Goal: Task Accomplishment & Management: Manage account settings

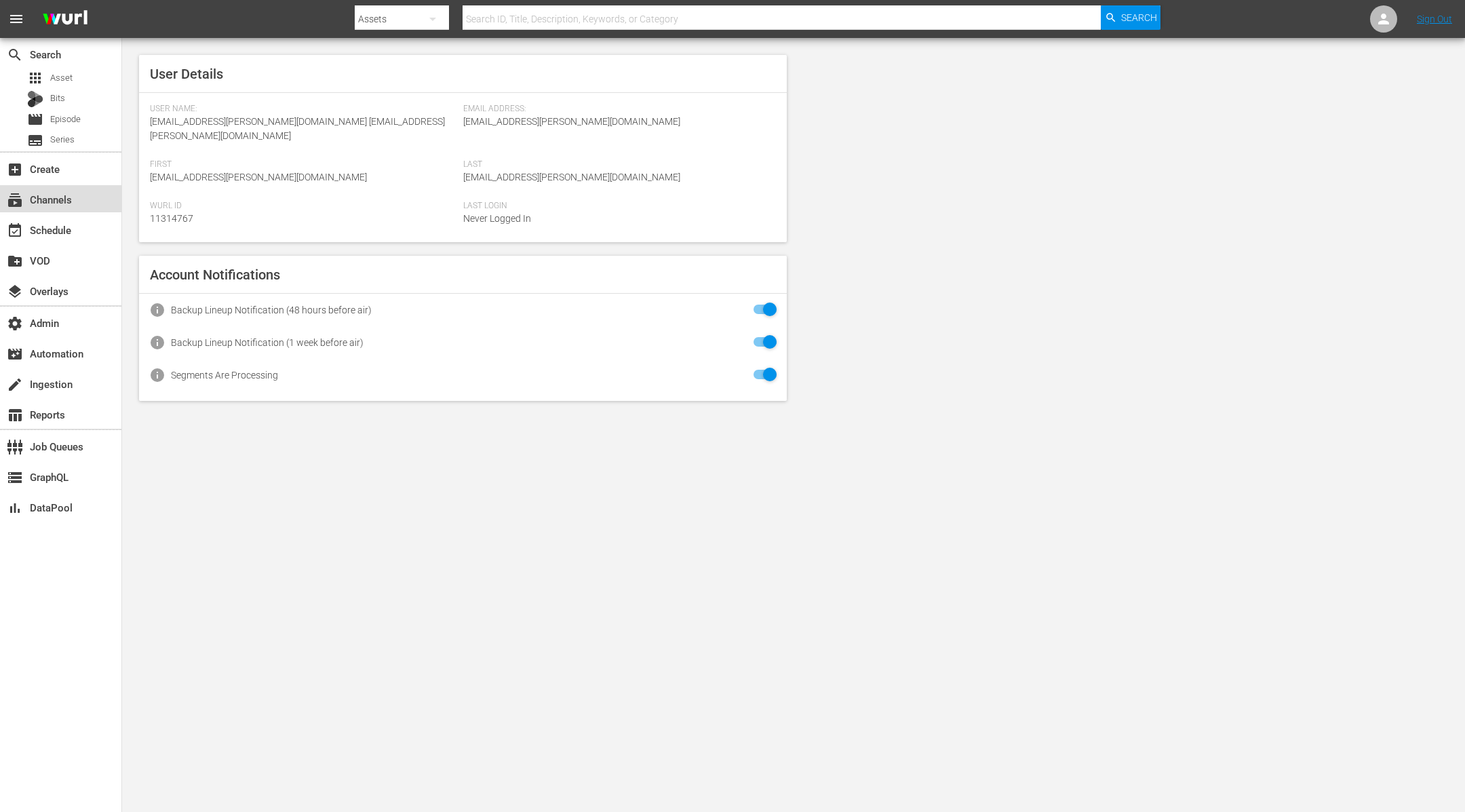
click at [72, 198] on div "subscriptions Channels" at bounding box center [38, 197] width 76 height 12
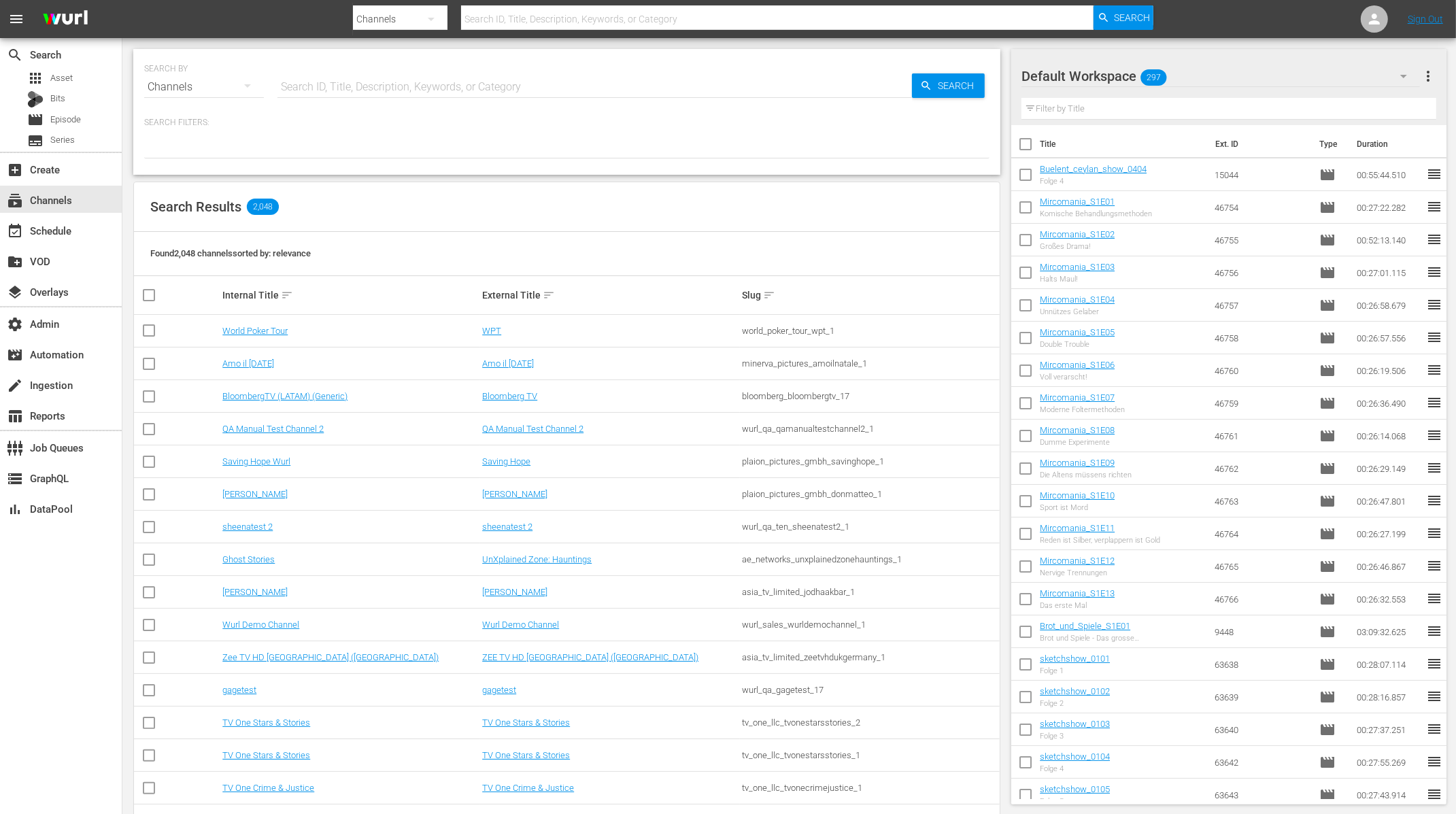
click at [364, 87] on input "text" at bounding box center [594, 87] width 635 height 32
type input "comedy"
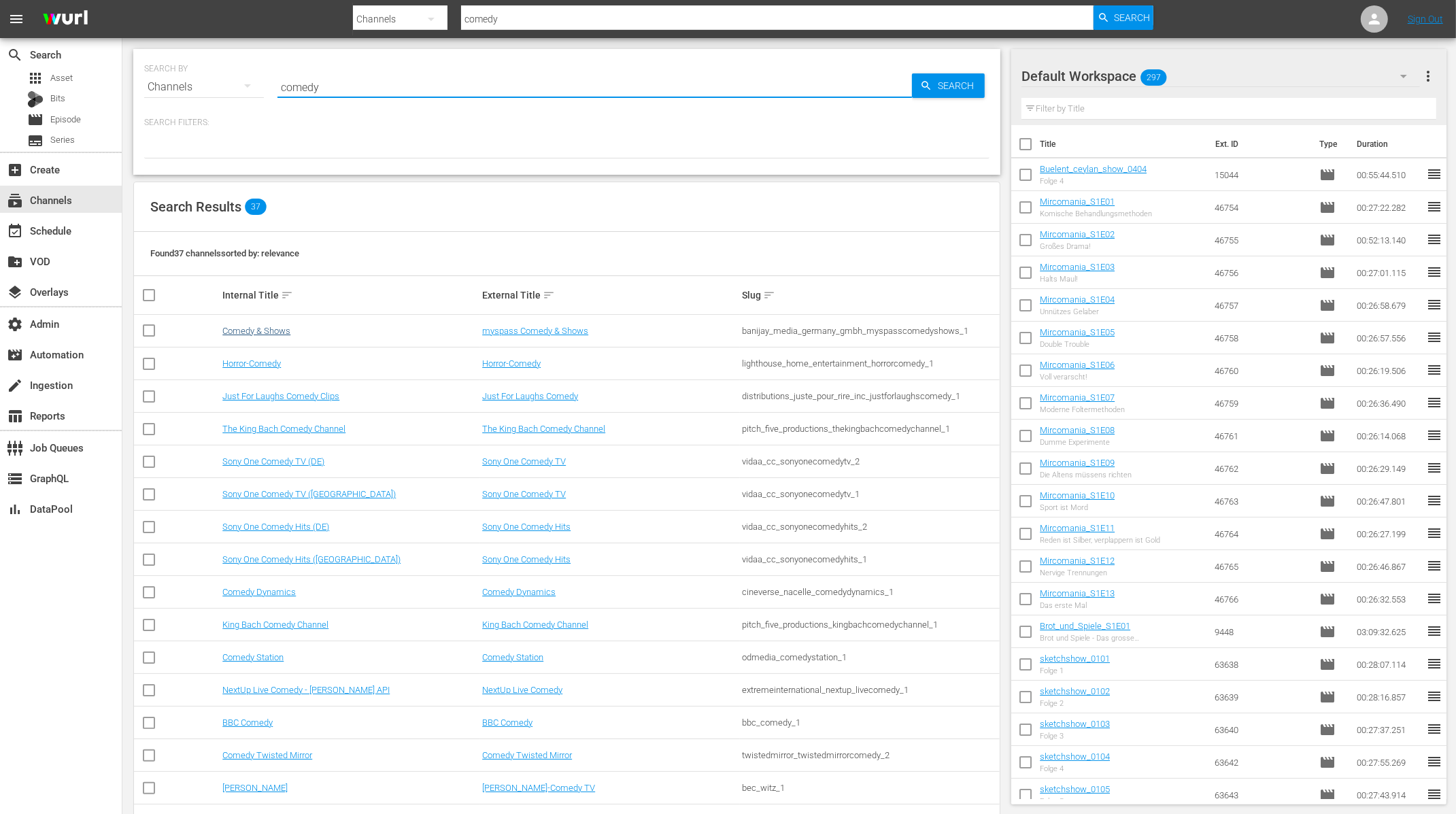
type input "comedy"
click at [272, 332] on link "Comedy & Shows" at bounding box center [256, 330] width 68 height 10
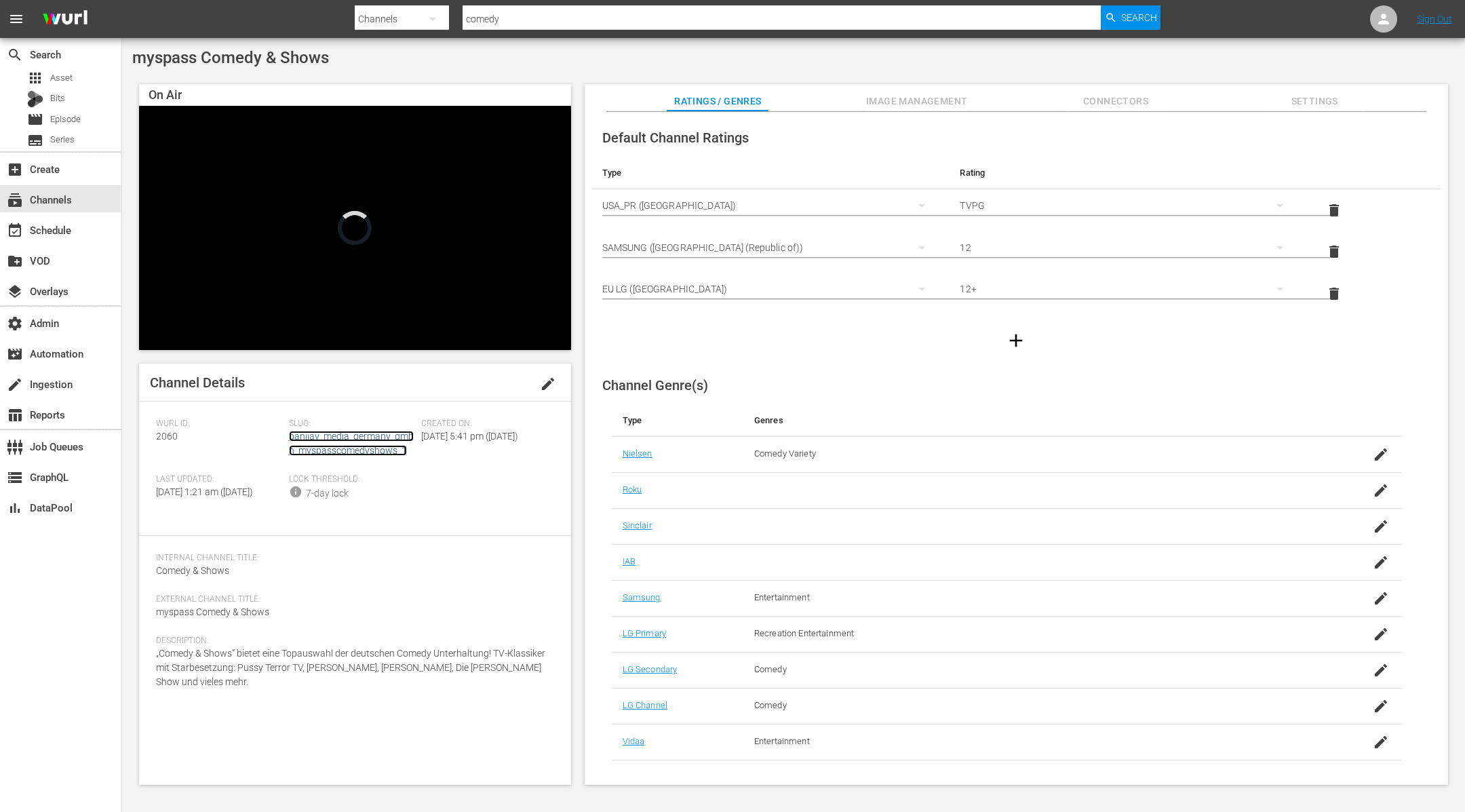
click at [325, 435] on link "banijay_media_germany_gmbh_myspasscomedyshows_1" at bounding box center [351, 443] width 125 height 26
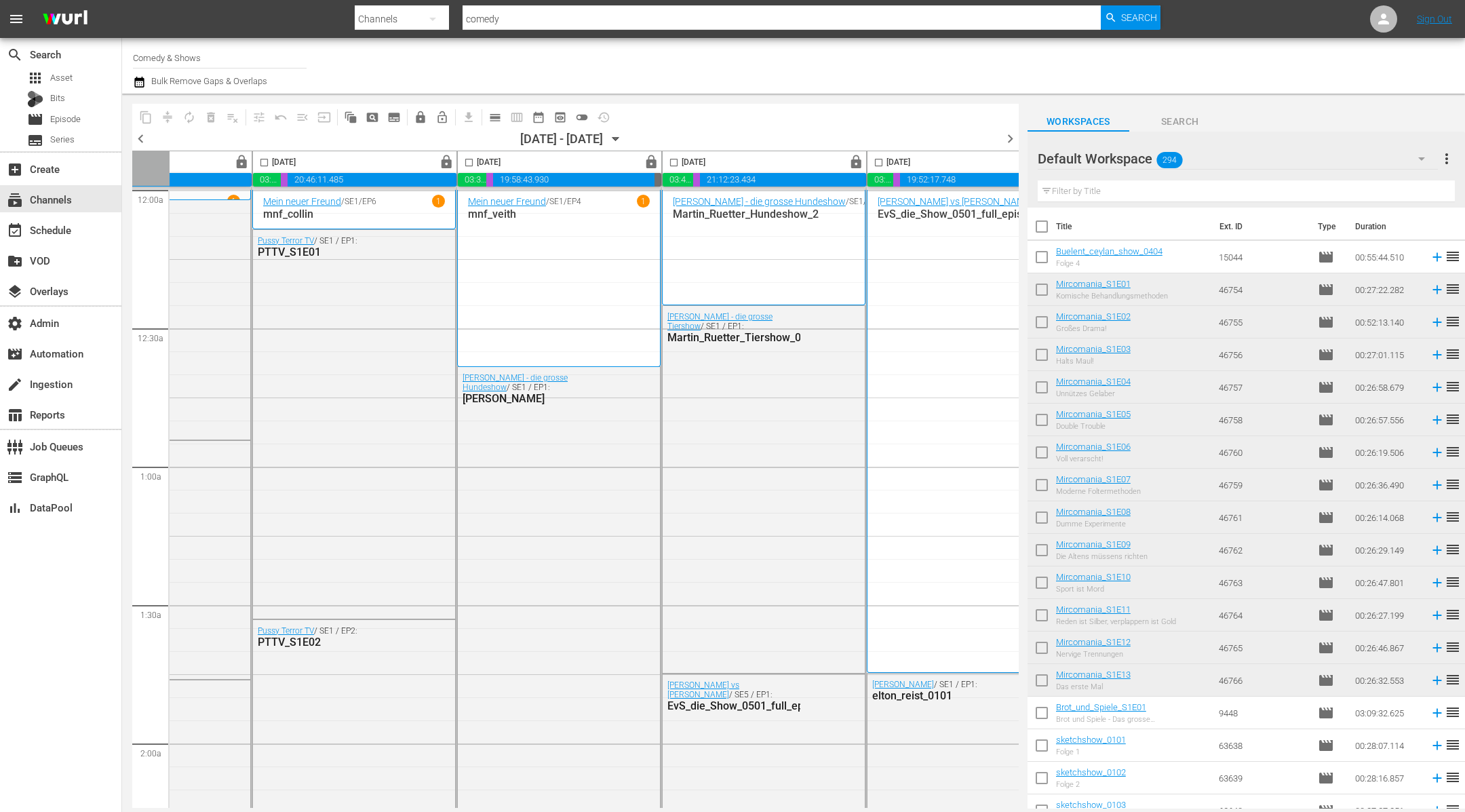
scroll to position [0, 589]
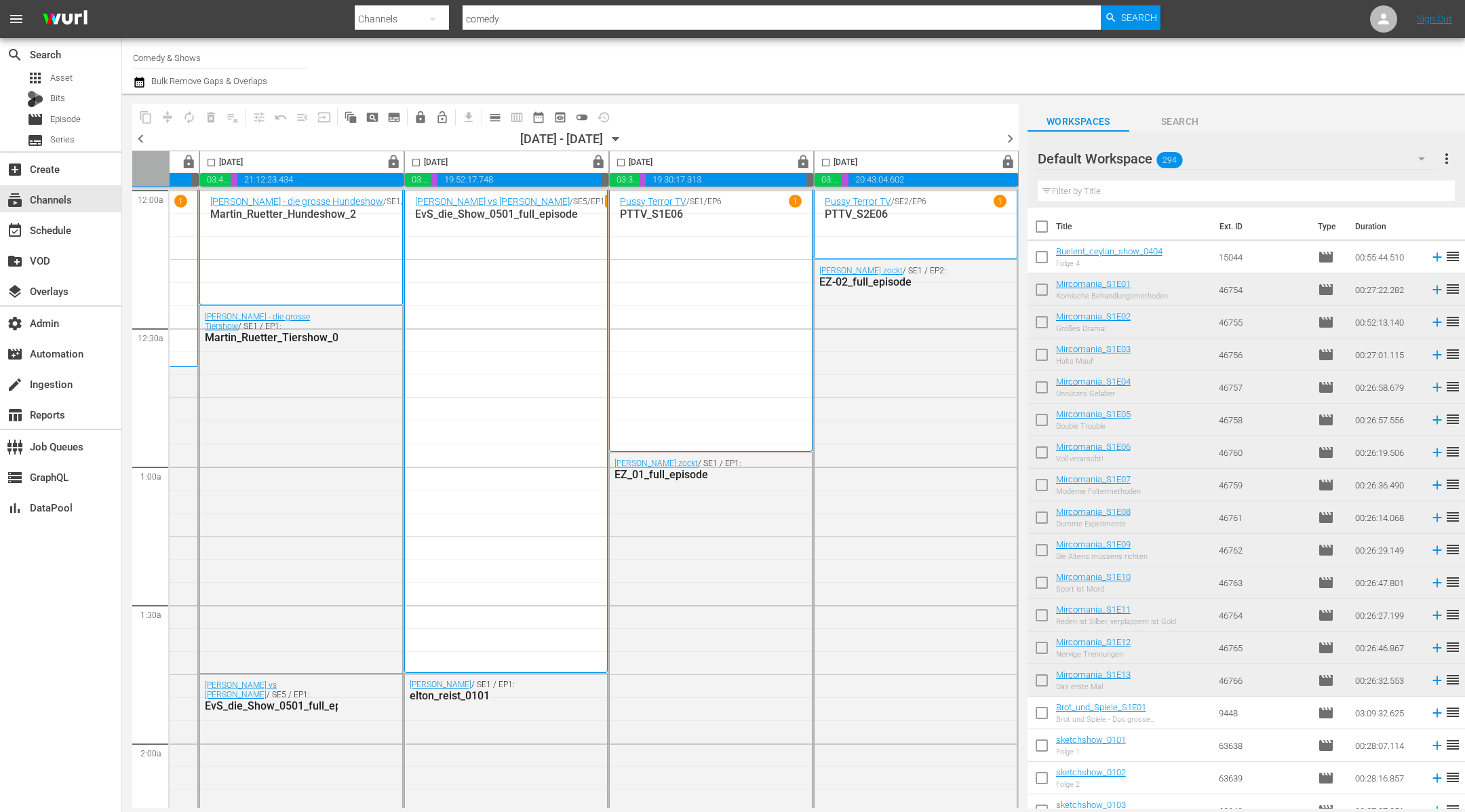
click at [619, 138] on icon "button" at bounding box center [616, 140] width 6 height 4
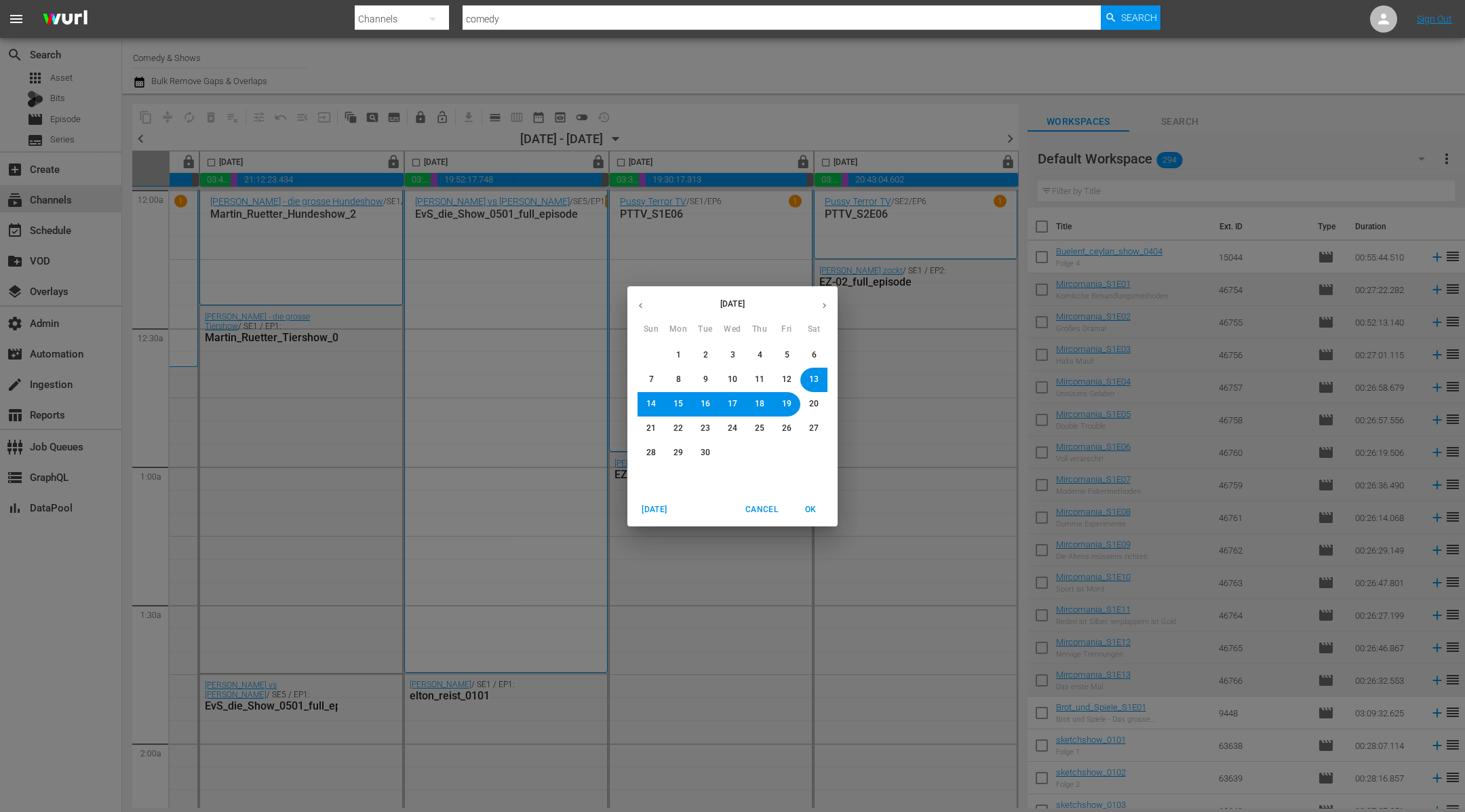
click at [789, 380] on span "12" at bounding box center [787, 380] width 9 height 11
drag, startPoint x: 813, startPoint y: 508, endPoint x: 847, endPoint y: 432, distance: 83.3
click at [813, 507] on span "OK" at bounding box center [810, 509] width 32 height 14
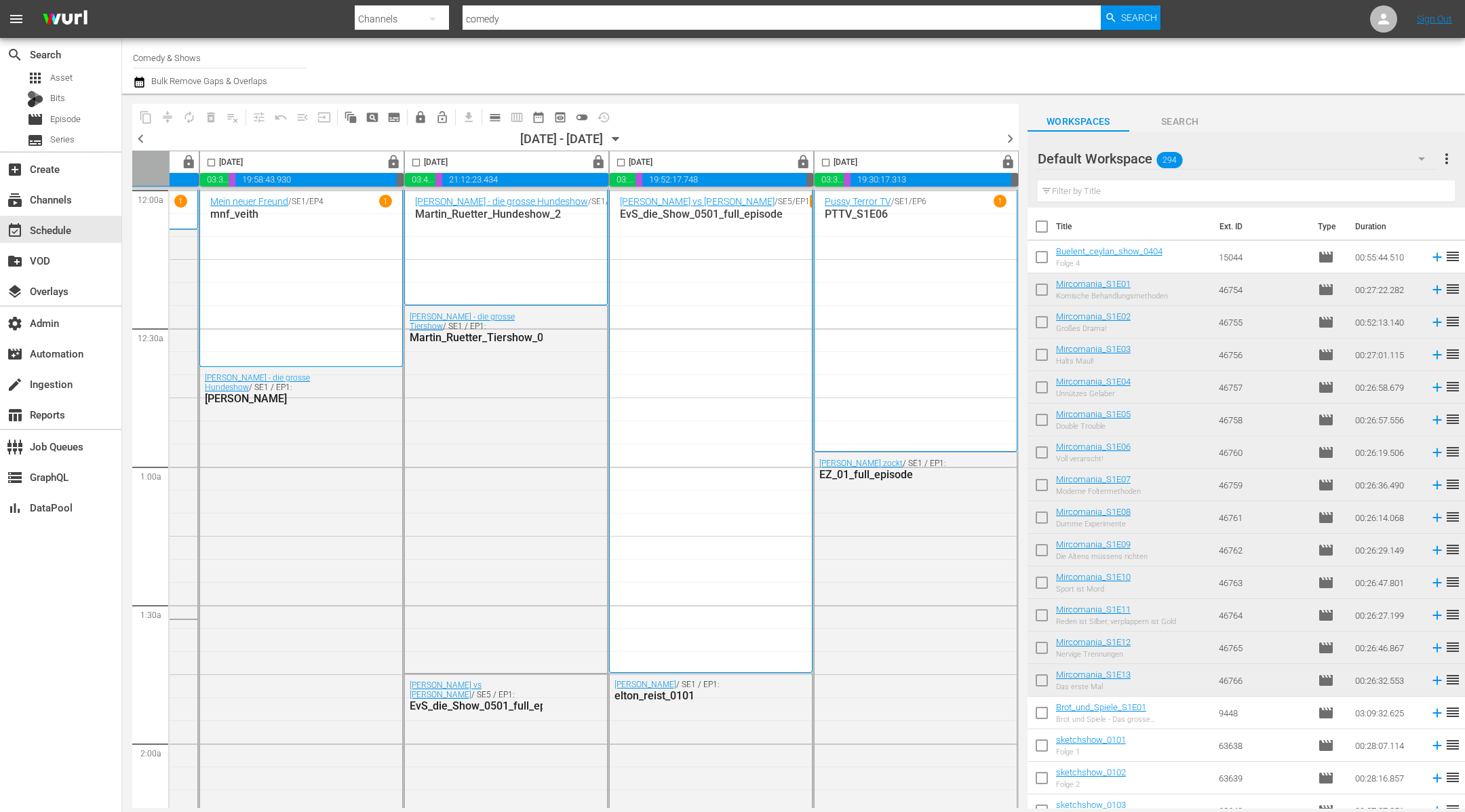
click at [962, 138] on span "chevron_right" at bounding box center [1011, 139] width 17 height 17
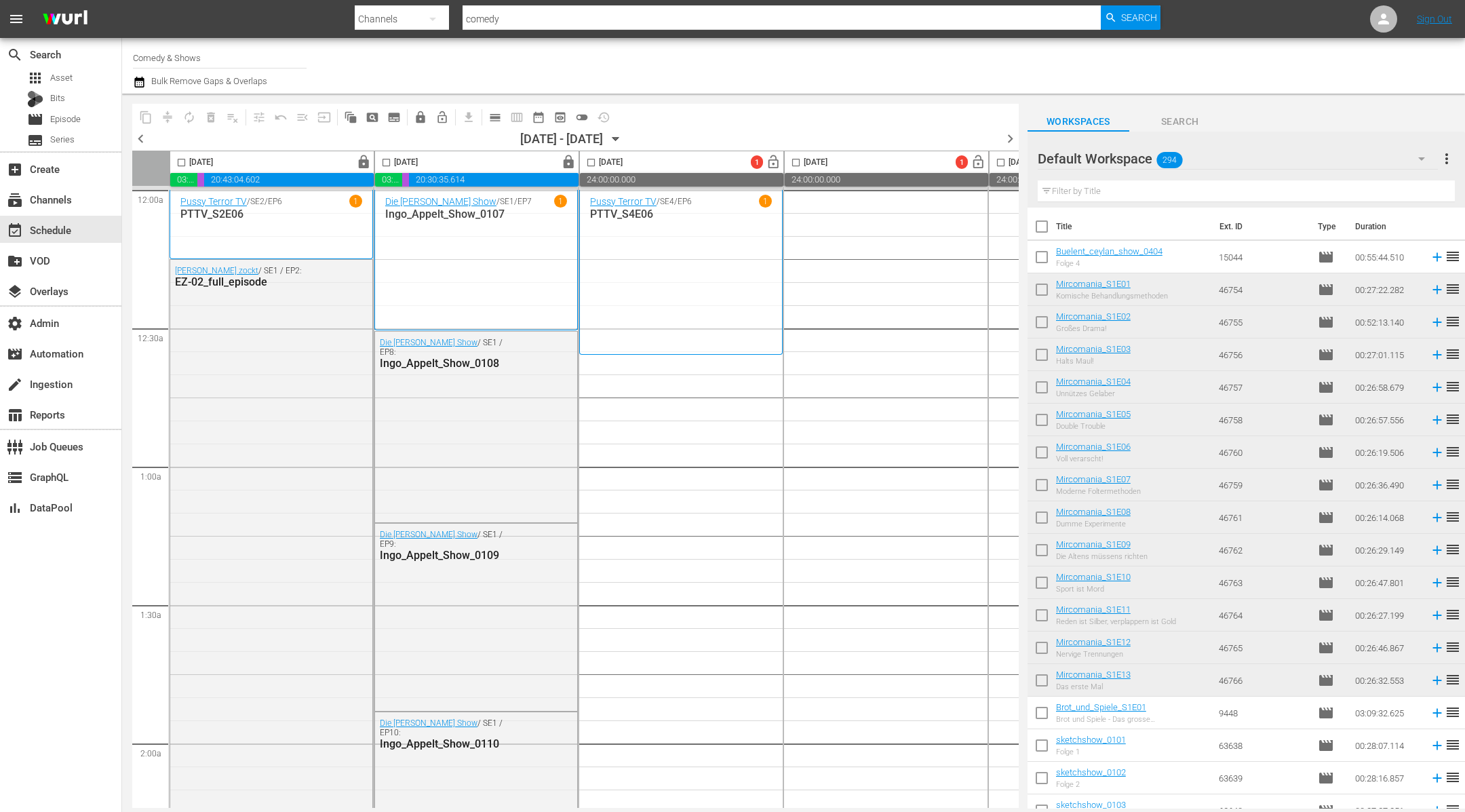
click at [585, 118] on span "toggle_off" at bounding box center [582, 117] width 13 height 13
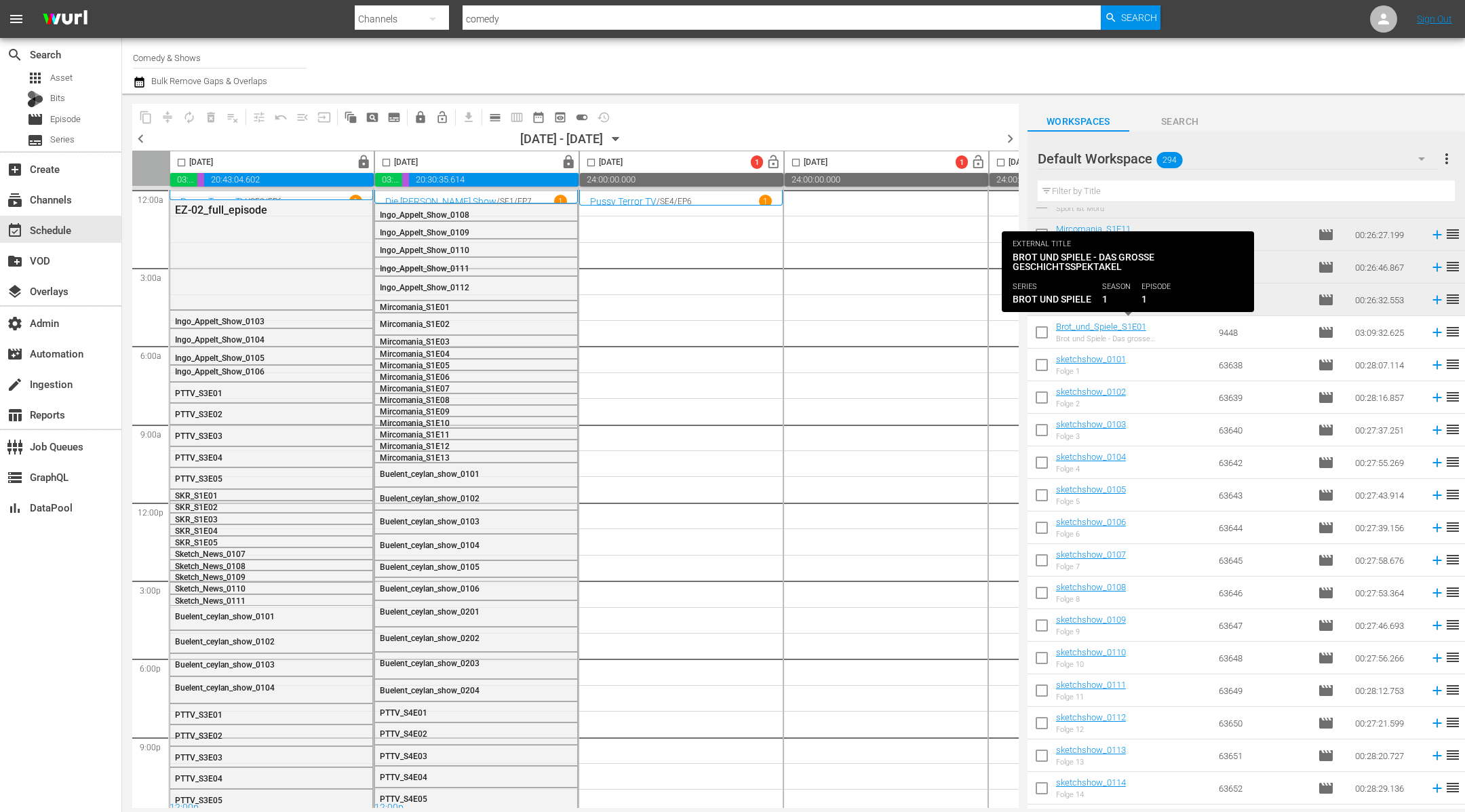
scroll to position [392, 0]
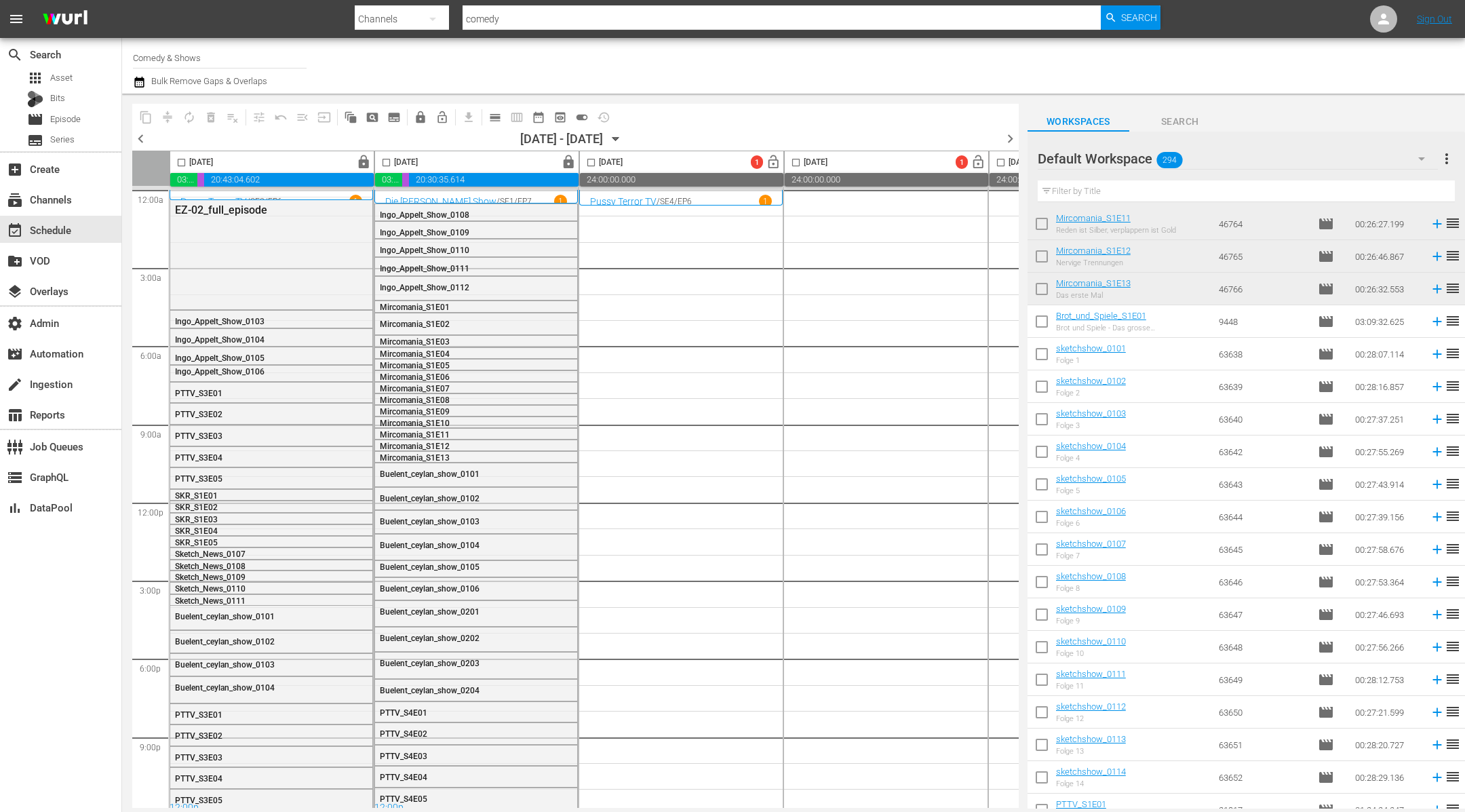
click at [962, 150] on div "Default Workspace 294" at bounding box center [1239, 159] width 401 height 38
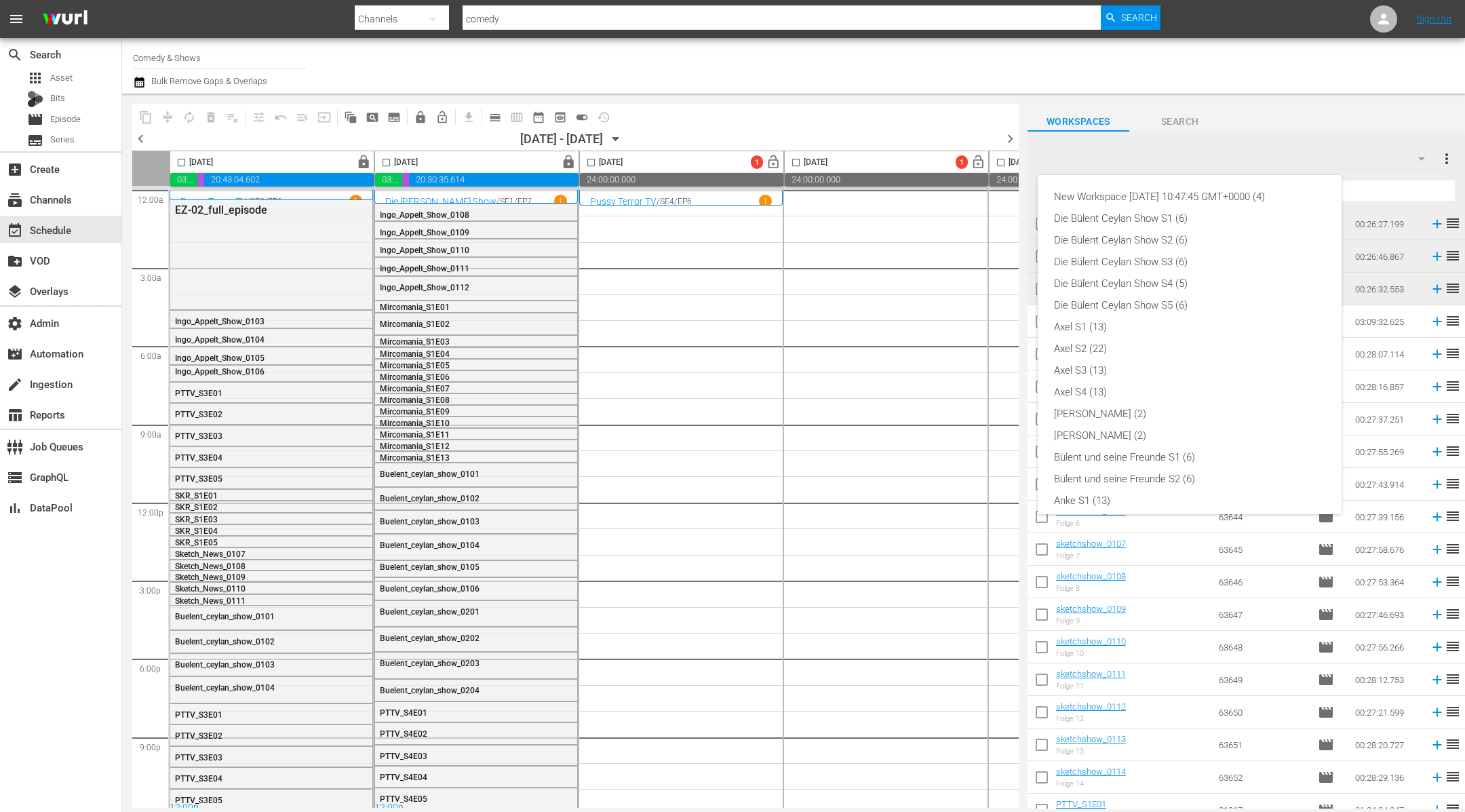
scroll to position [333, 0]
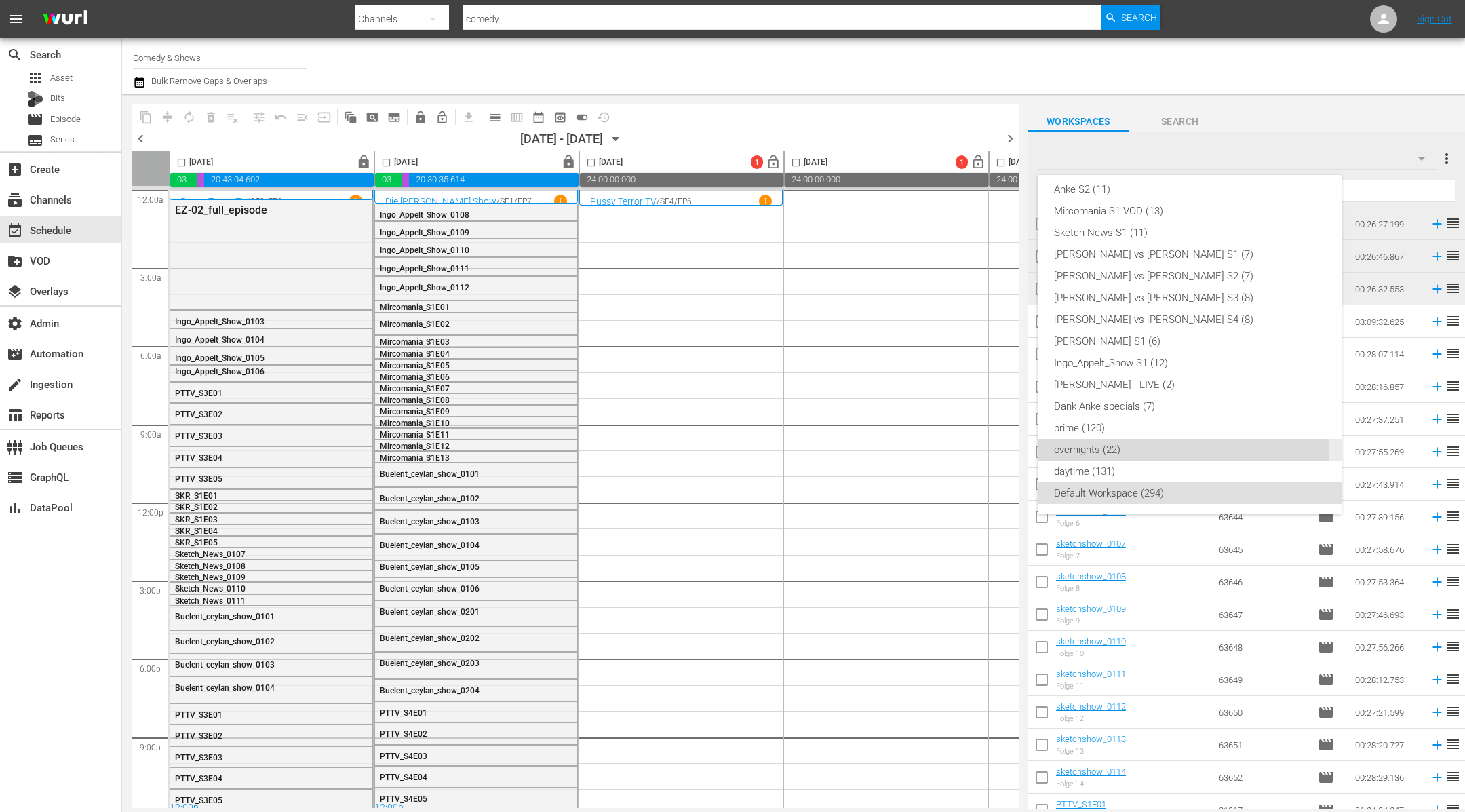
click at [962, 447] on div "overnights (22)" at bounding box center [1190, 450] width 272 height 22
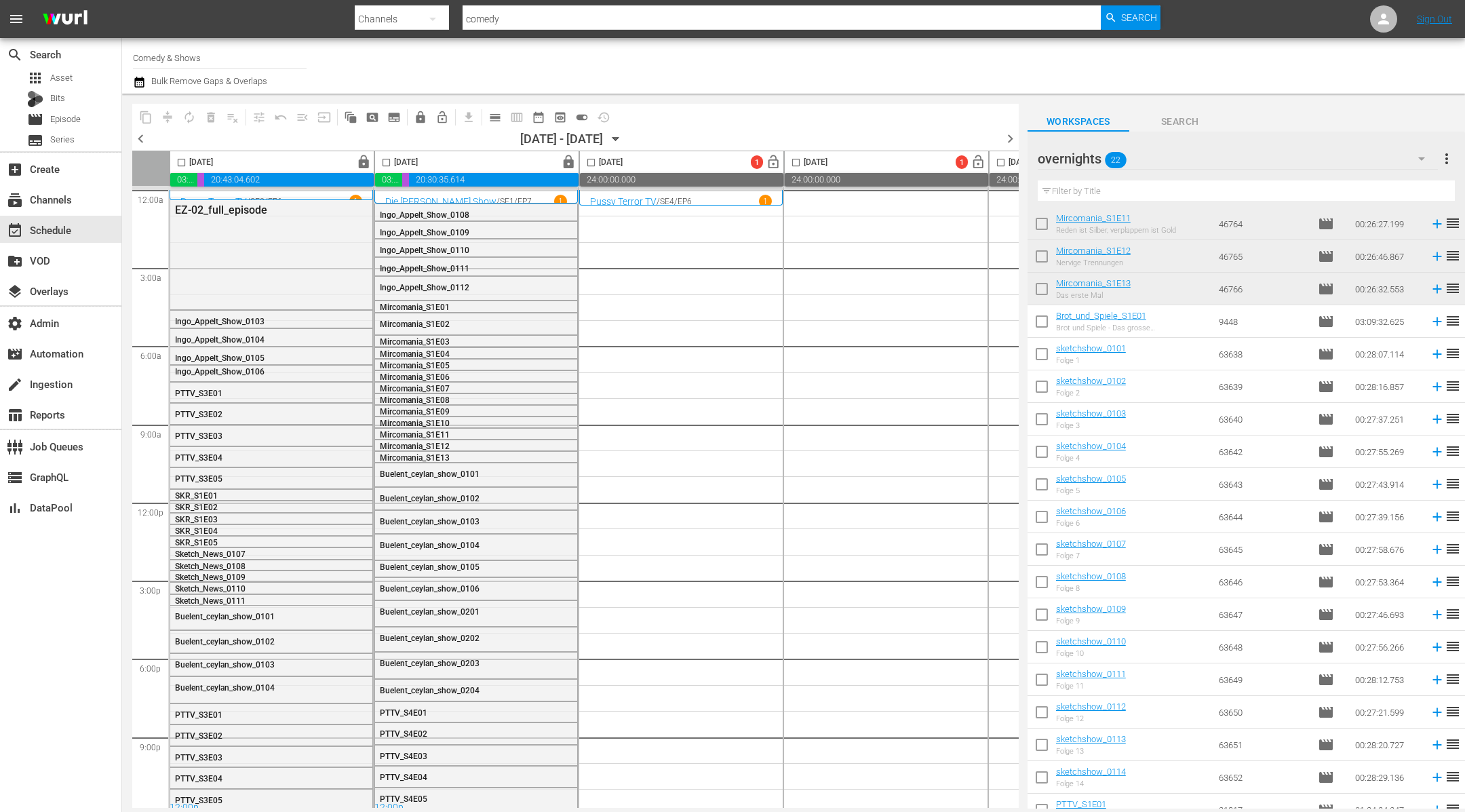
scroll to position [146, 0]
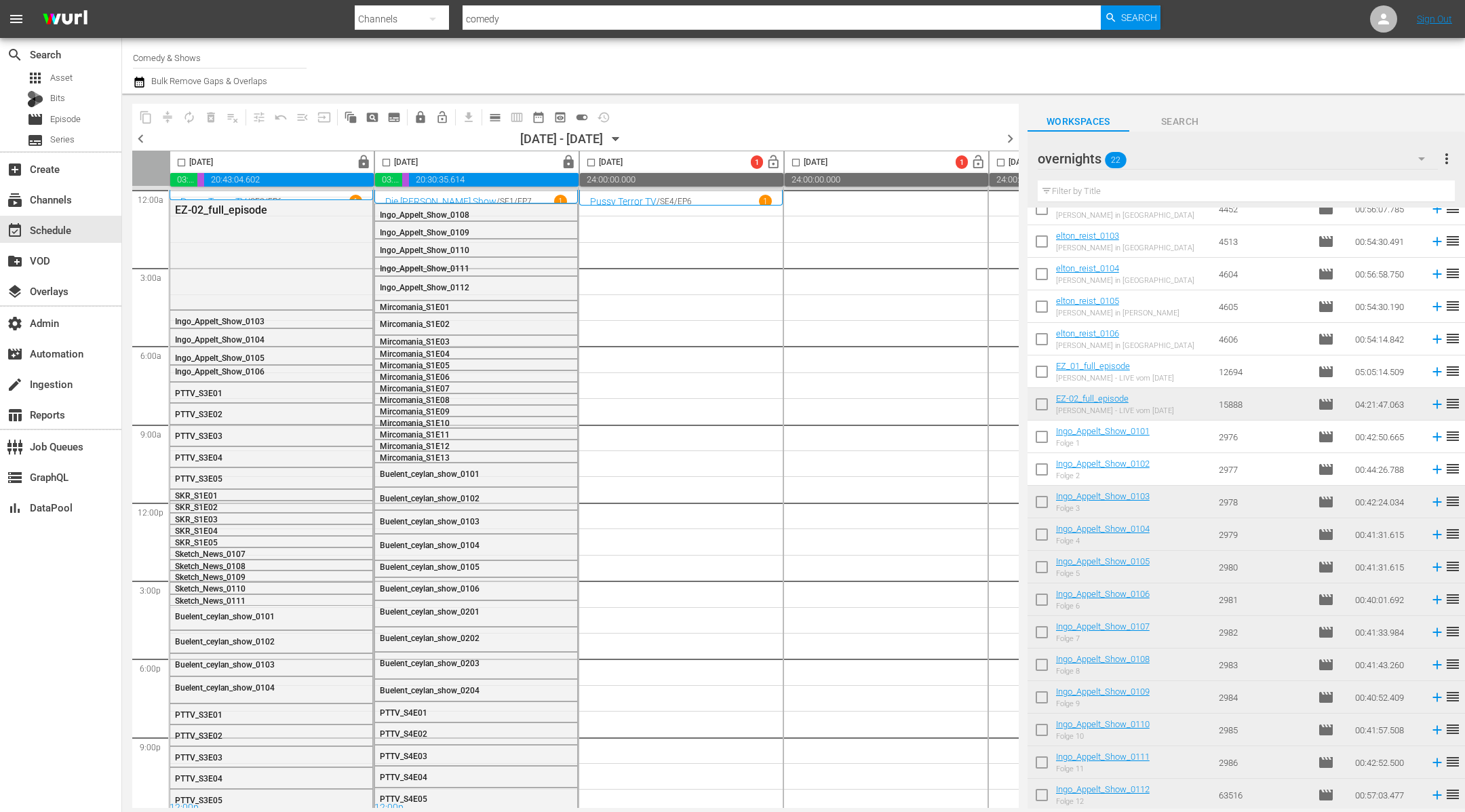
click at [962, 155] on div "overnights 22" at bounding box center [1239, 159] width 401 height 38
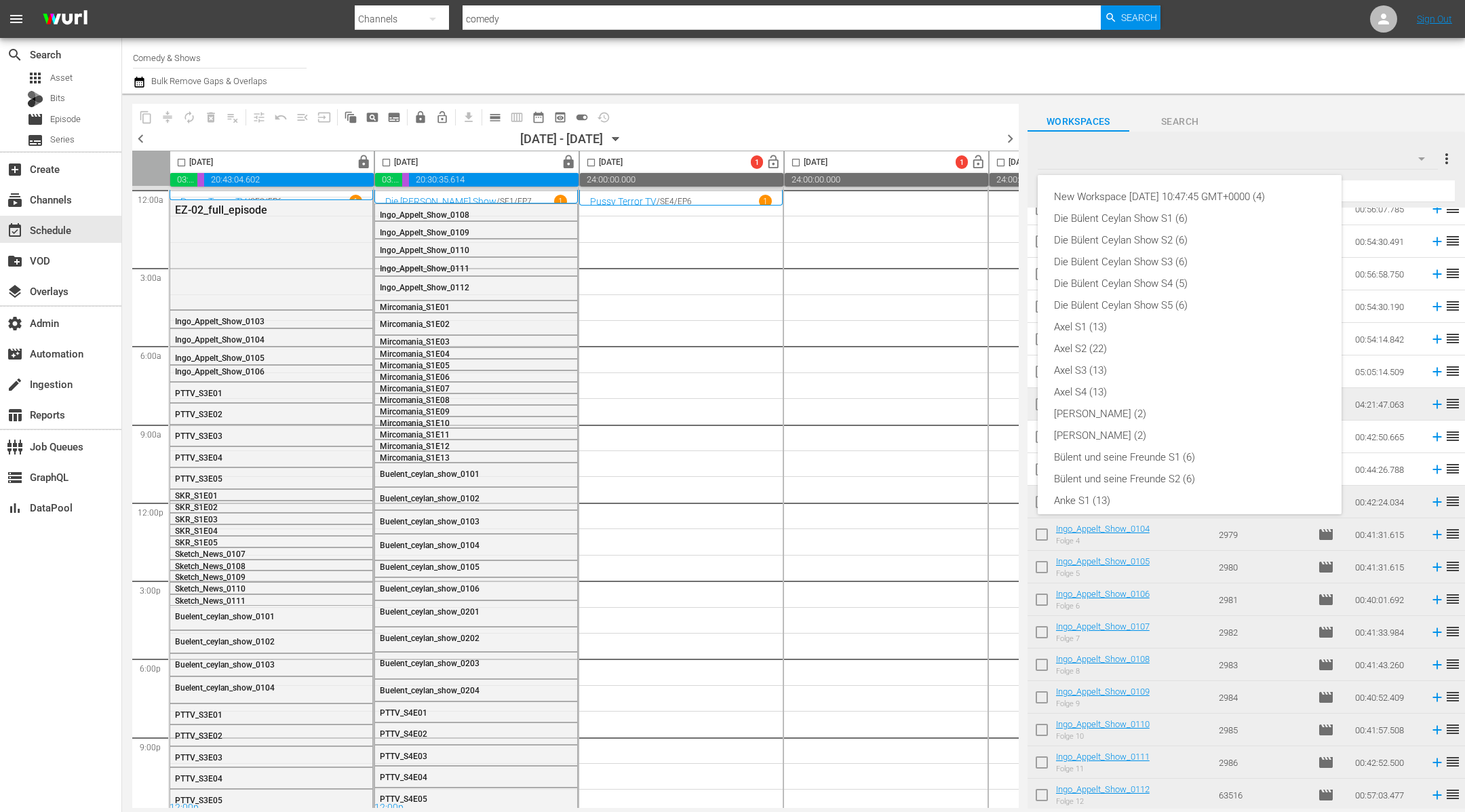
scroll to position [333, 0]
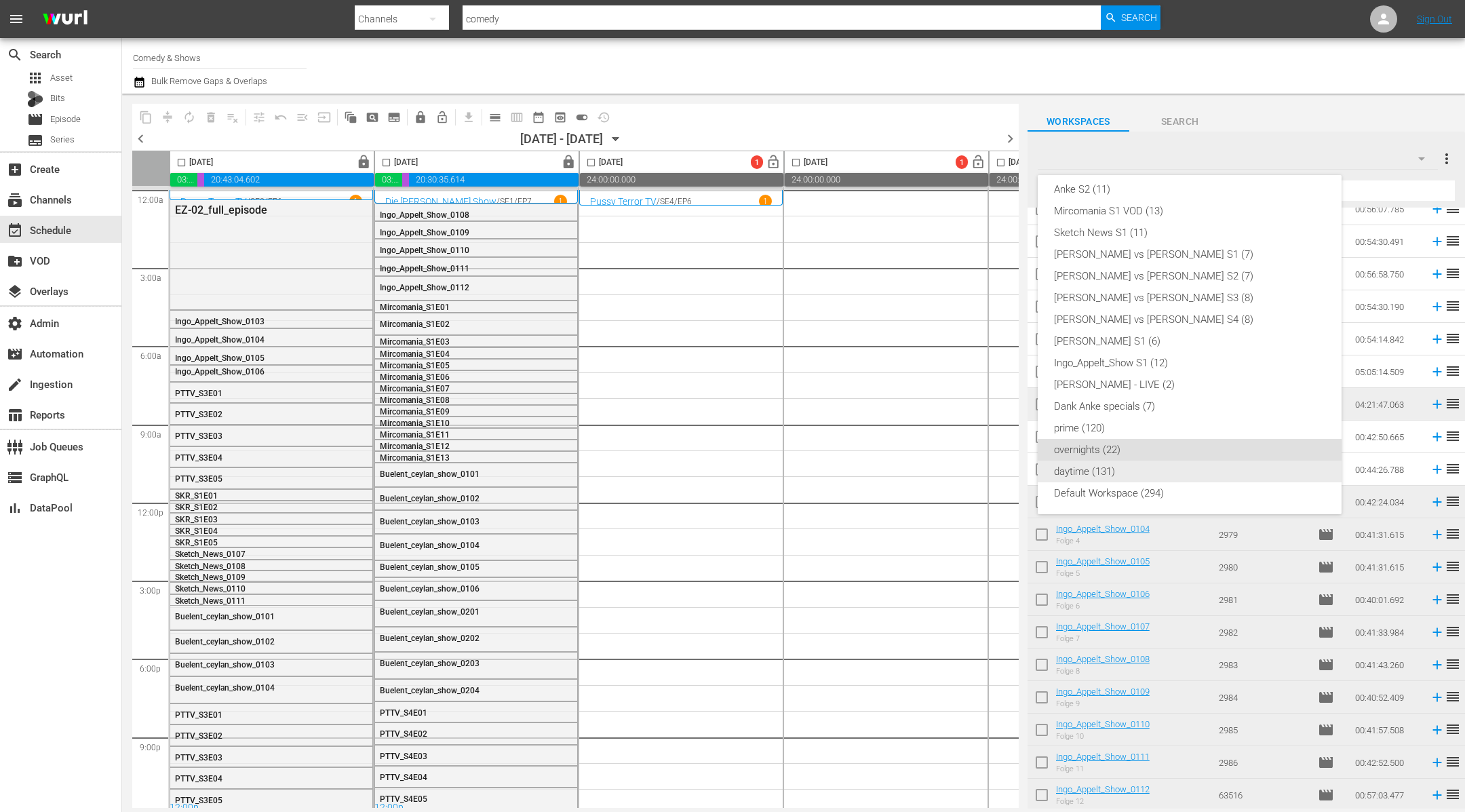
click at [962, 465] on div "daytime (131)" at bounding box center [1190, 471] width 272 height 22
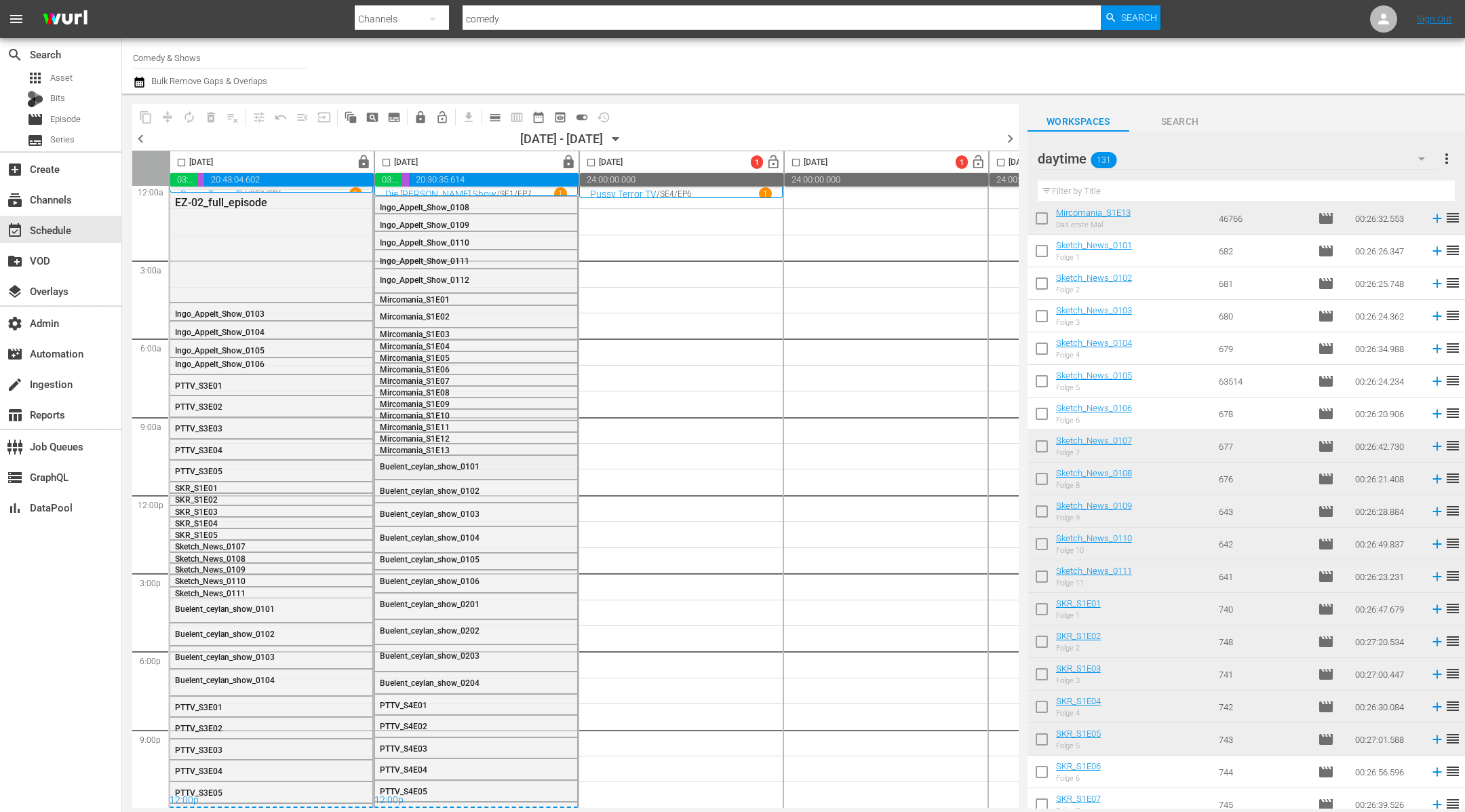
scroll to position [0, 0]
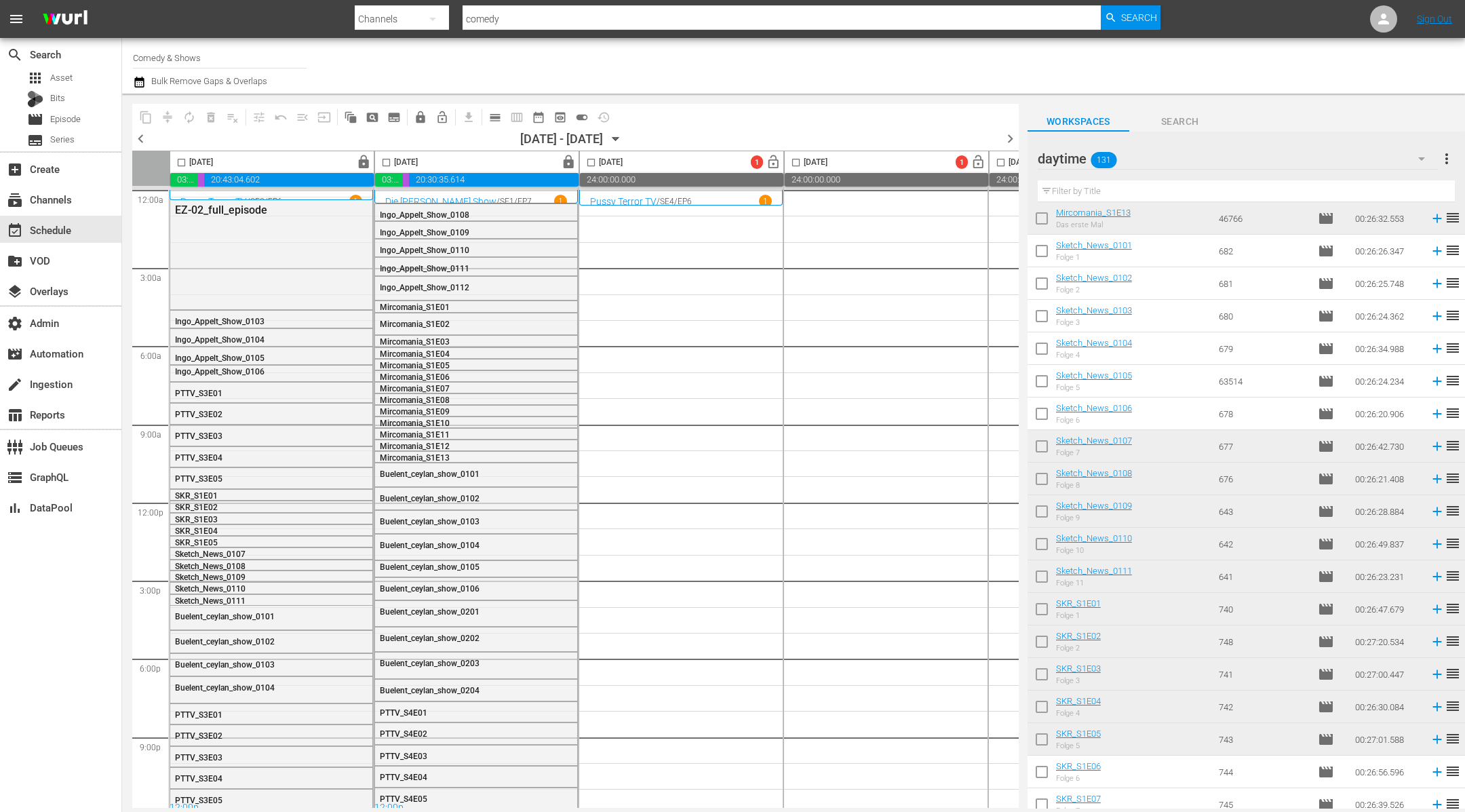
click at [962, 249] on input "checkbox" at bounding box center [1042, 254] width 28 height 28
checkbox input "true"
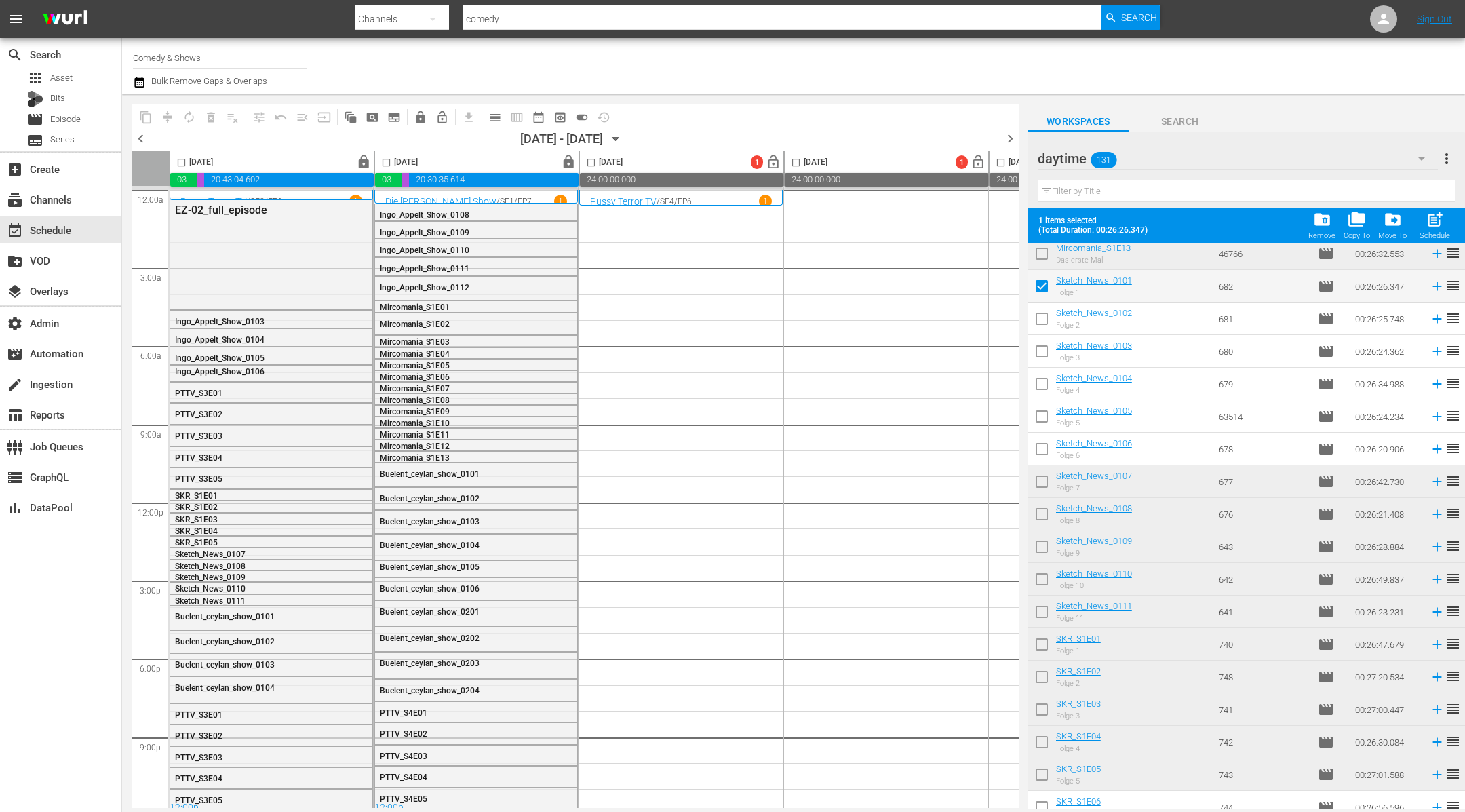
click at [962, 315] on input "checkbox" at bounding box center [1042, 322] width 28 height 28
checkbox input "true"
click at [962, 348] on input "checkbox" at bounding box center [1042, 354] width 28 height 28
checkbox input "true"
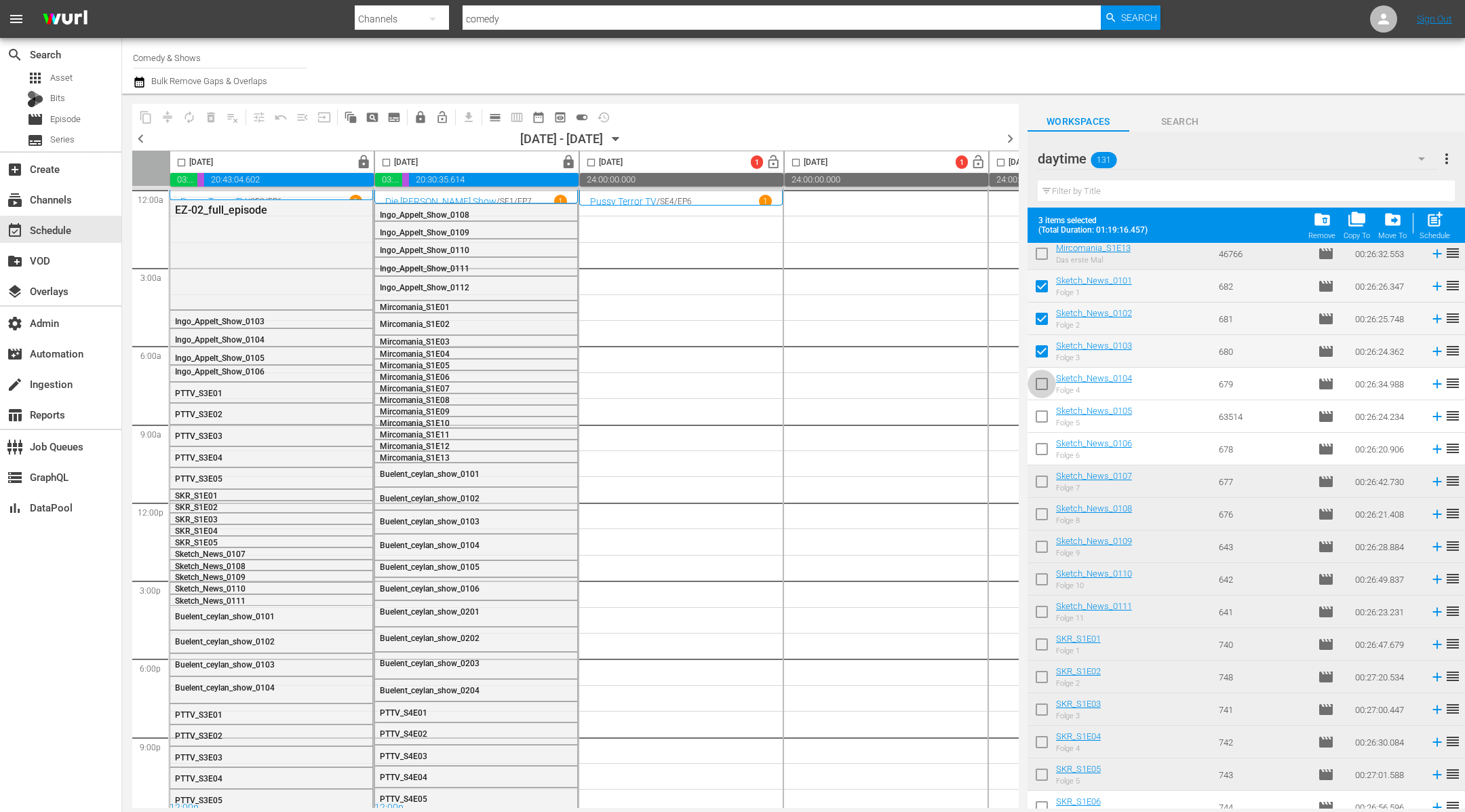
click at [962, 386] on input "checkbox" at bounding box center [1042, 387] width 28 height 28
checkbox input "true"
click at [962, 415] on input "checkbox" at bounding box center [1042, 419] width 28 height 28
checkbox input "true"
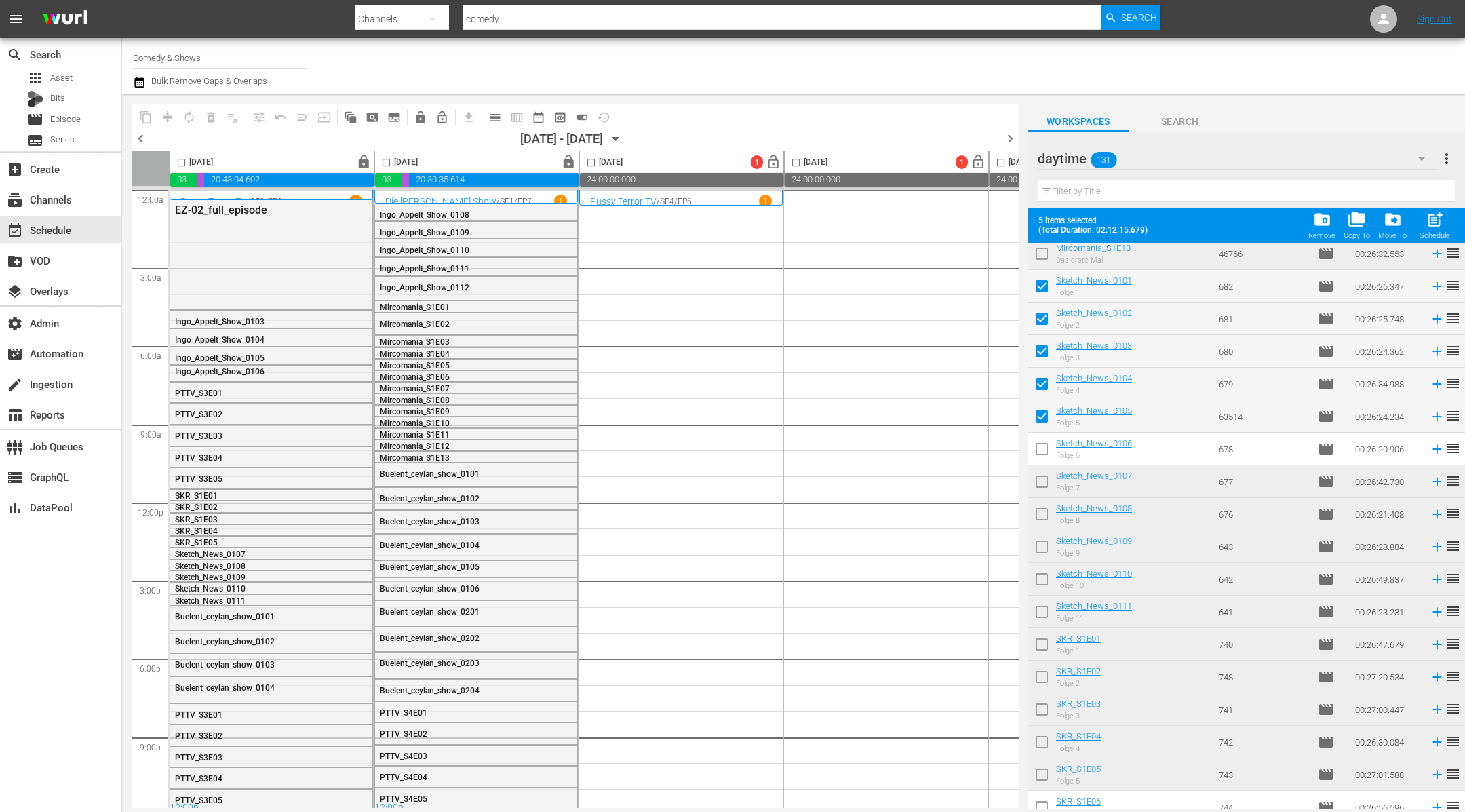
click at [962, 453] on input "checkbox" at bounding box center [1042, 451] width 28 height 28
checkbox input "true"
click at [962, 480] on input "checkbox" at bounding box center [1042, 485] width 28 height 28
checkbox input "true"
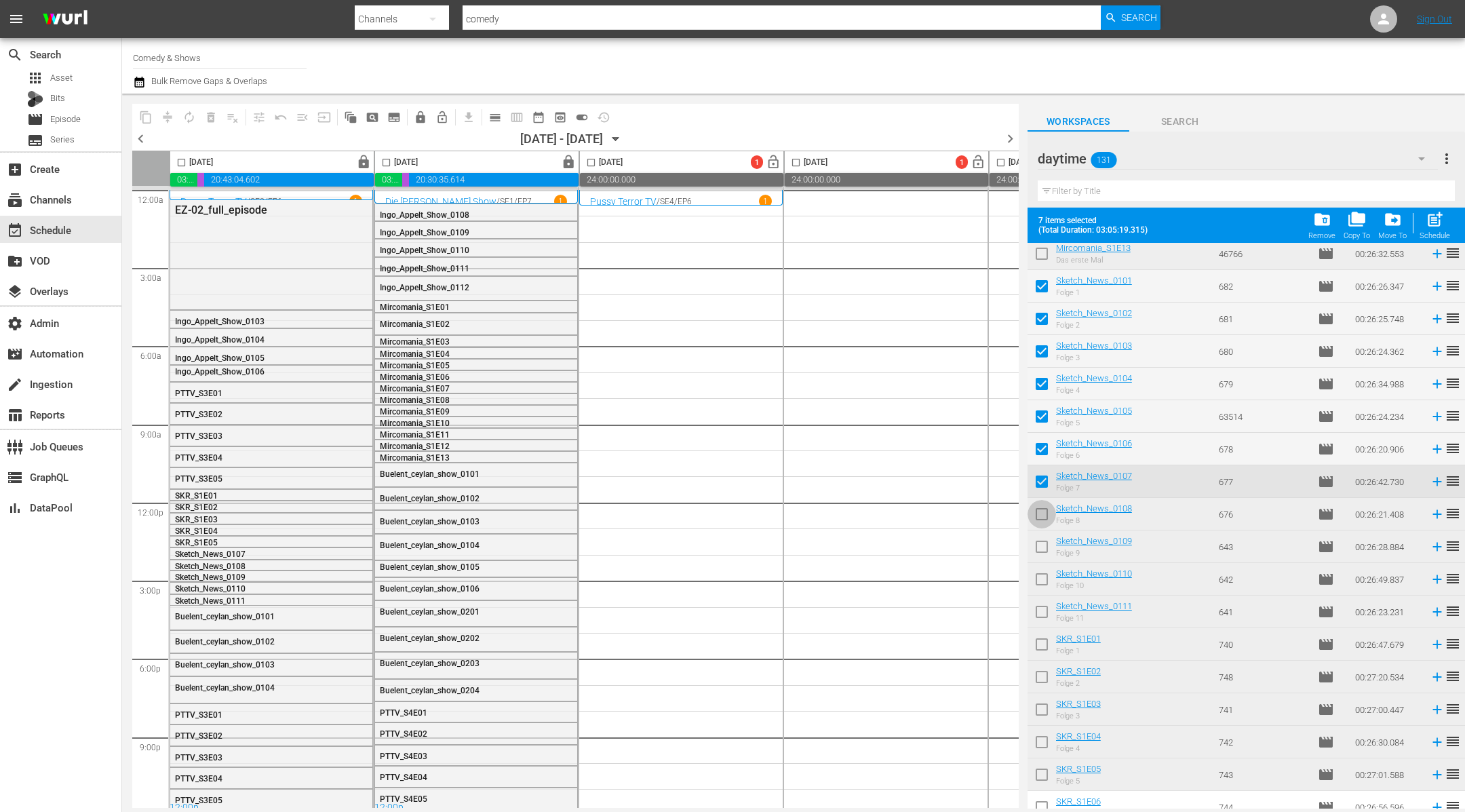
click at [962, 518] on input "checkbox" at bounding box center [1042, 517] width 28 height 28
checkbox input "true"
click at [962, 542] on input "checkbox" at bounding box center [1042, 550] width 28 height 28
checkbox input "true"
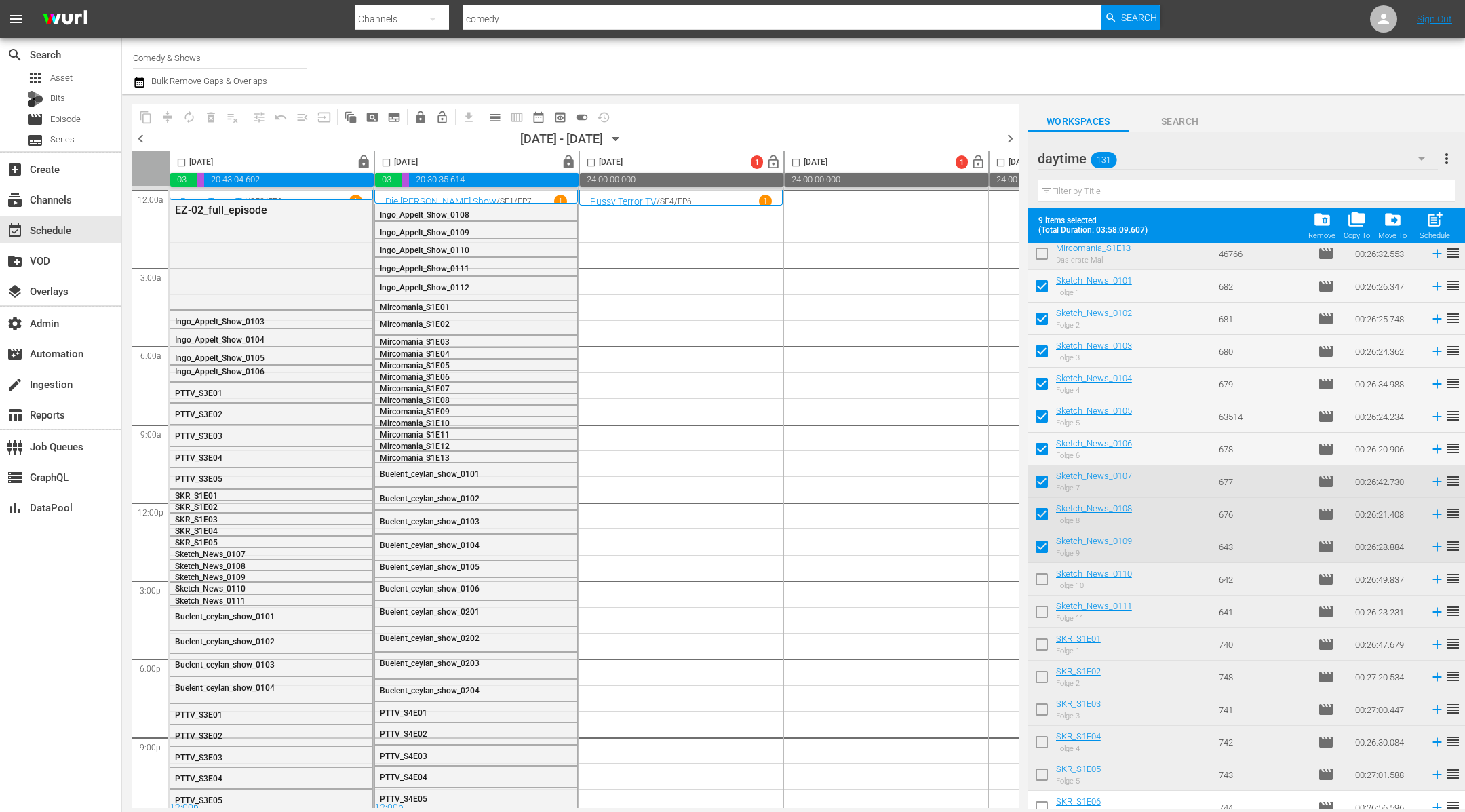
click at [962, 574] on input "checkbox" at bounding box center [1042, 582] width 28 height 28
checkbox input "true"
click at [962, 605] on input "checkbox" at bounding box center [1042, 614] width 28 height 28
checkbox input "true"
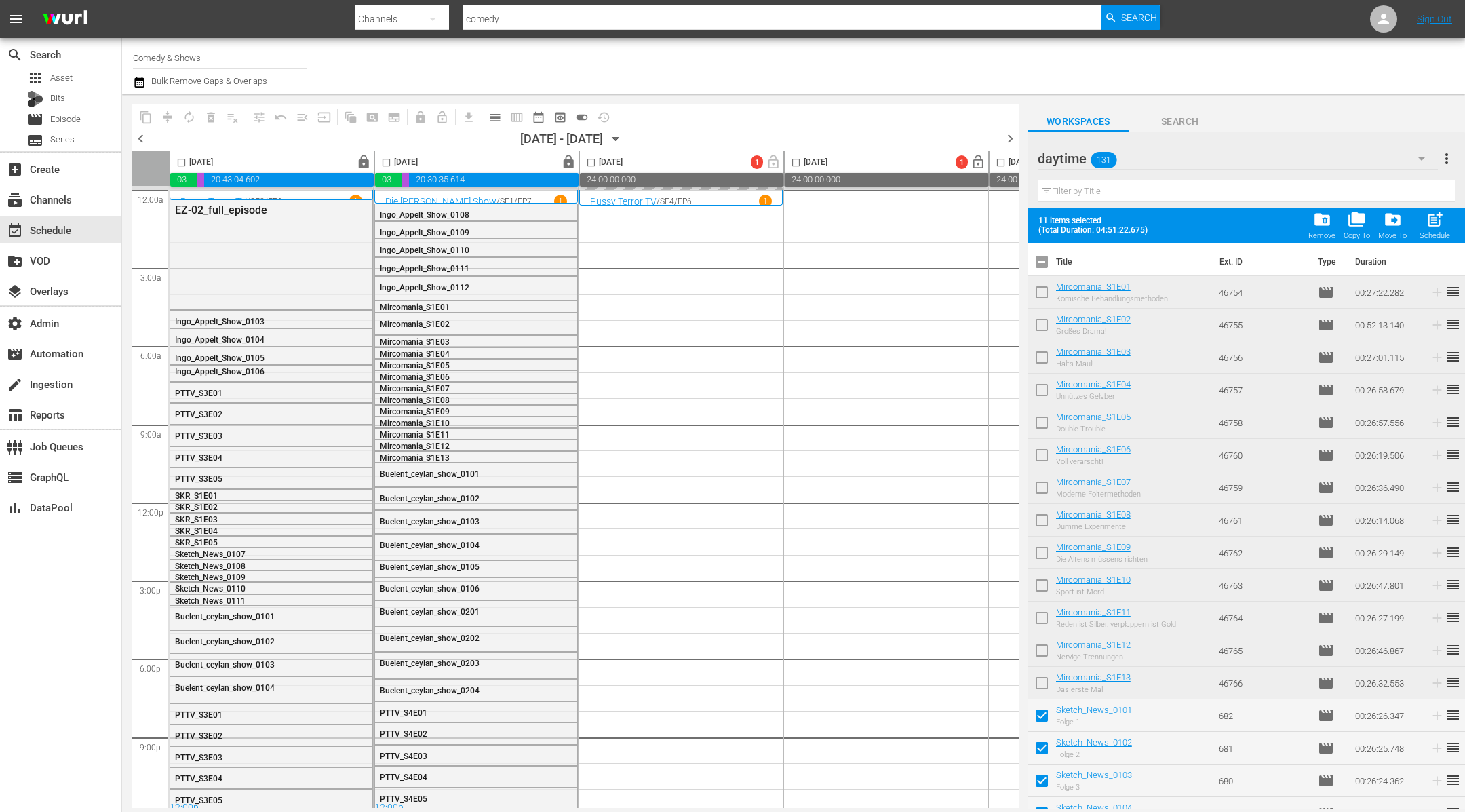
click at [962, 260] on input "checkbox" at bounding box center [1042, 265] width 28 height 28
checkbox input "true"
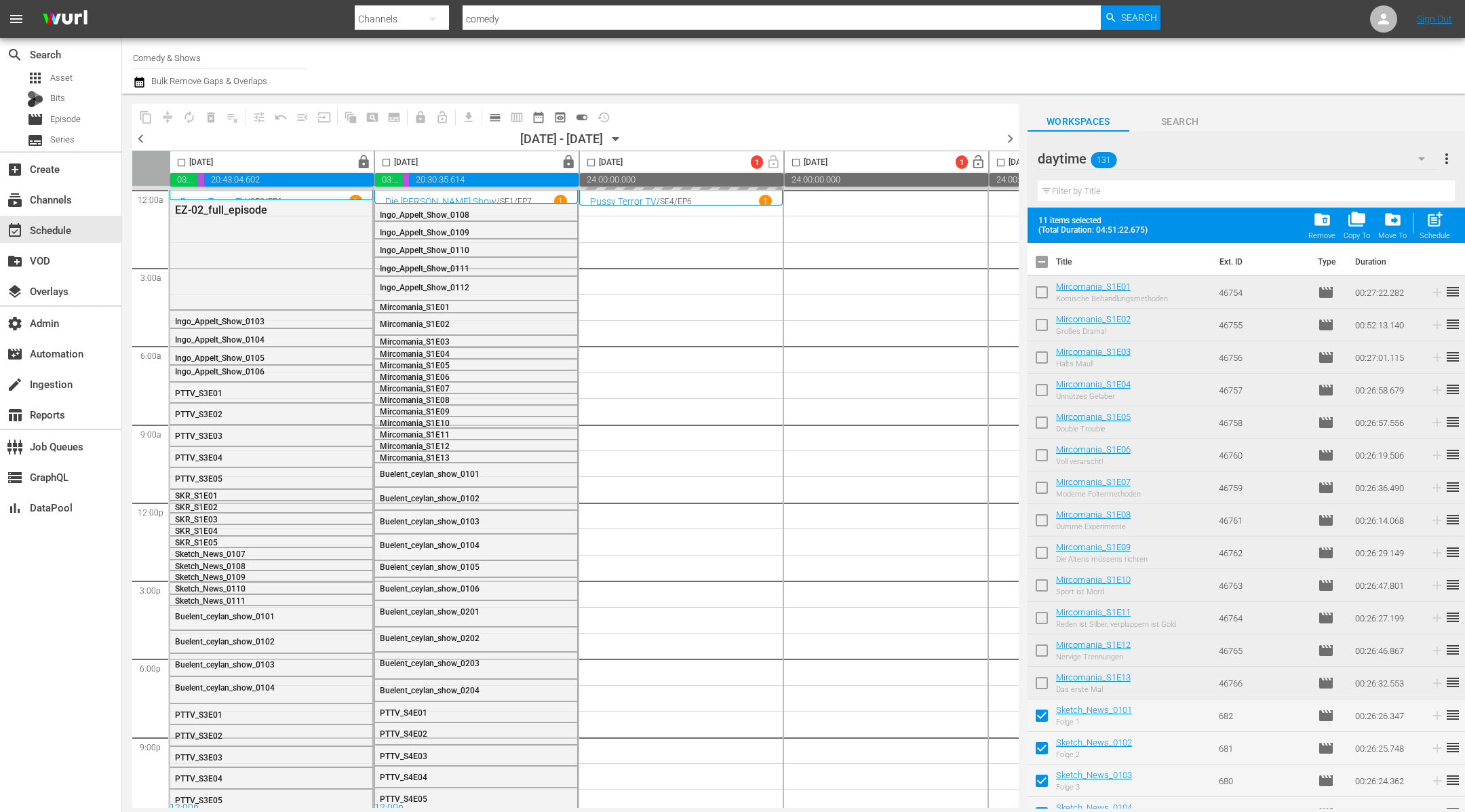
checkbox input "true"
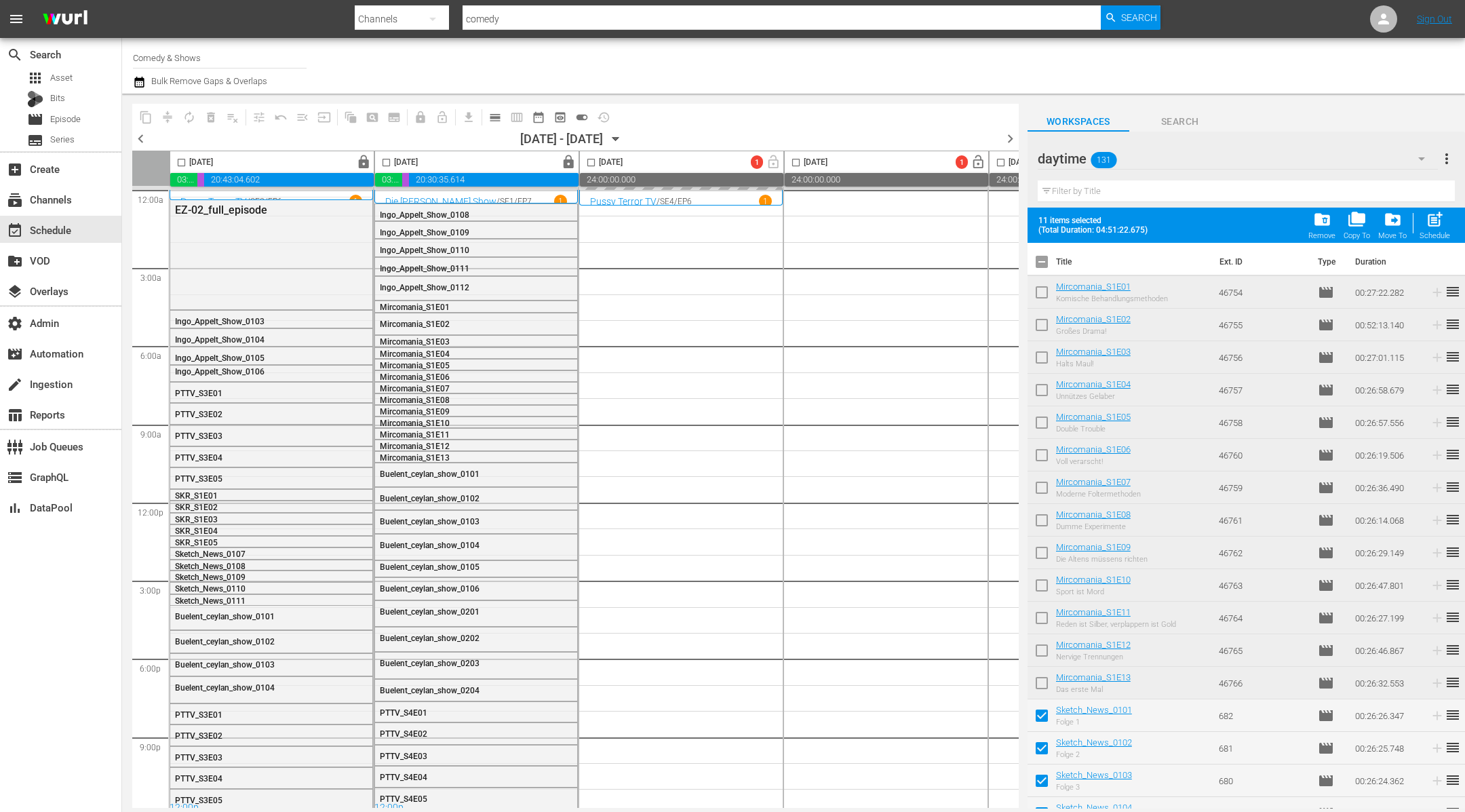
checkbox input "true"
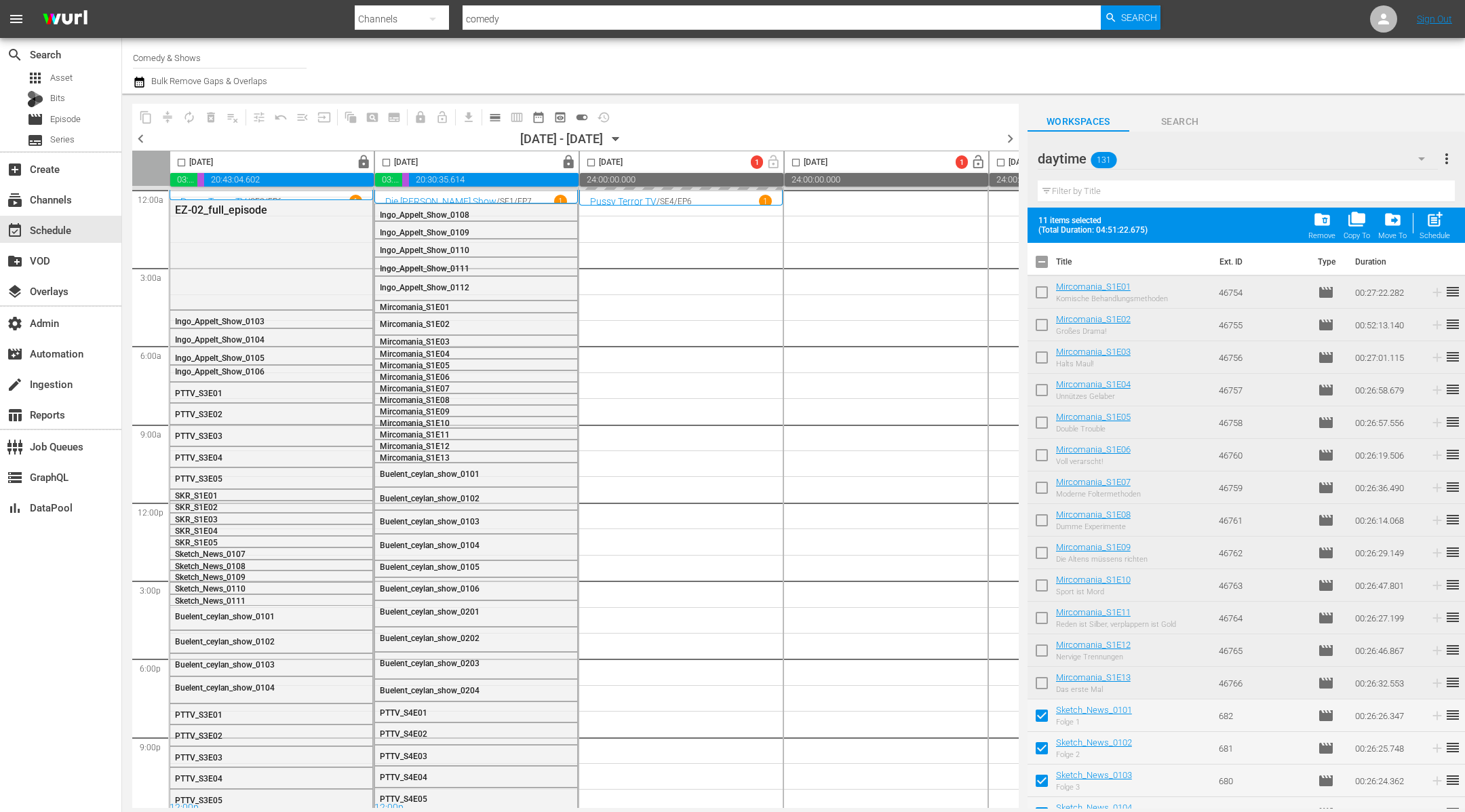
checkbox input "true"
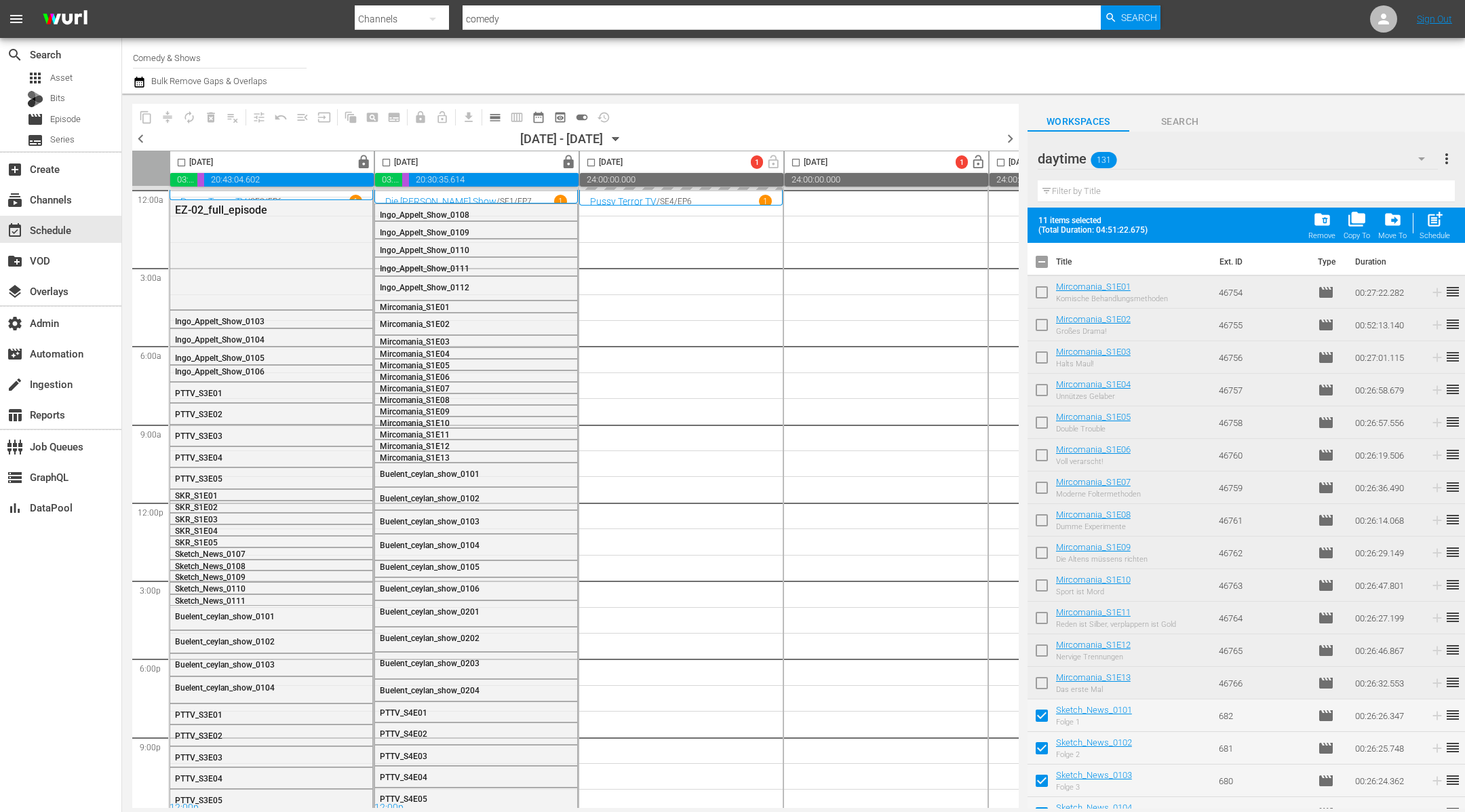
checkbox input "true"
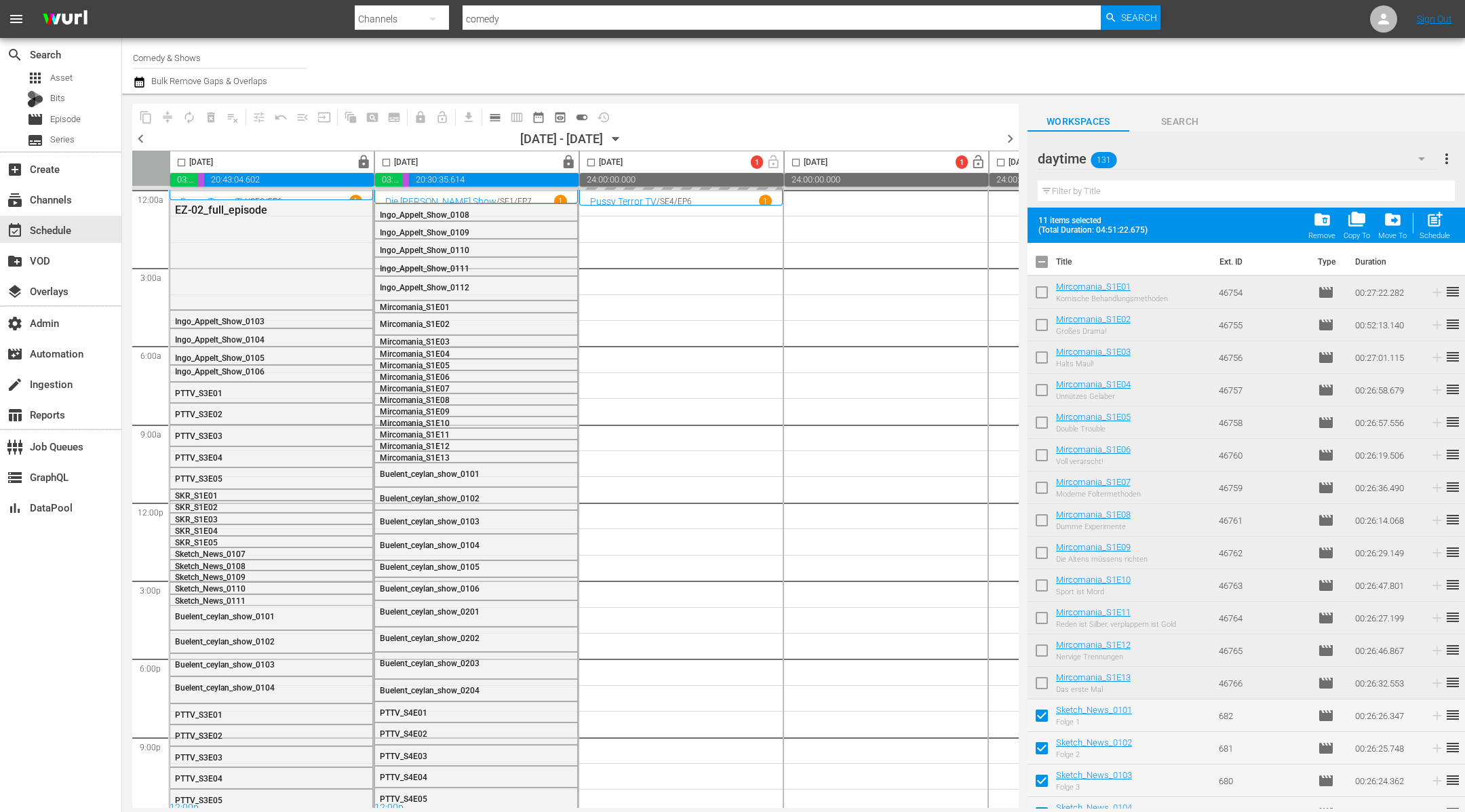
checkbox input "true"
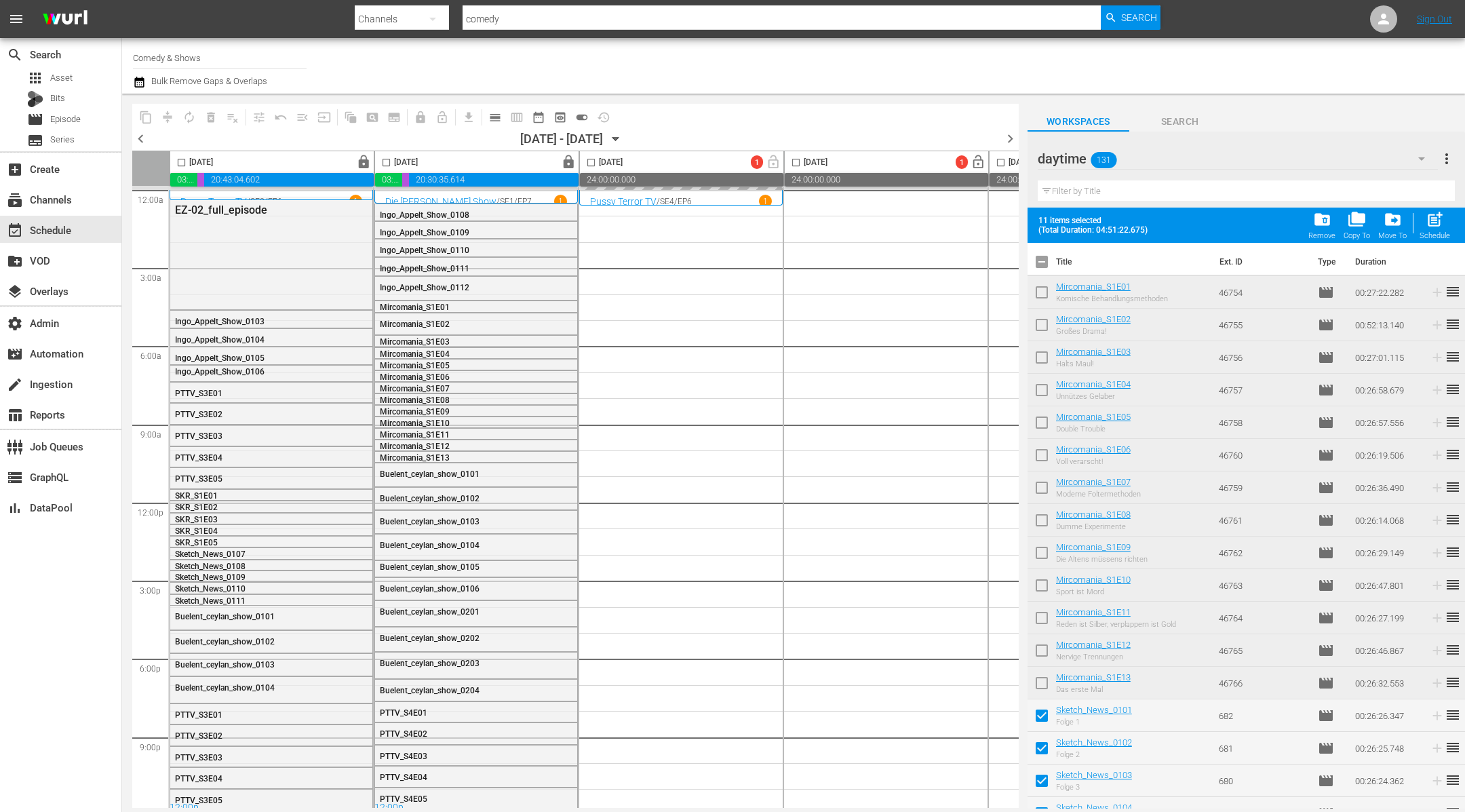
checkbox input "true"
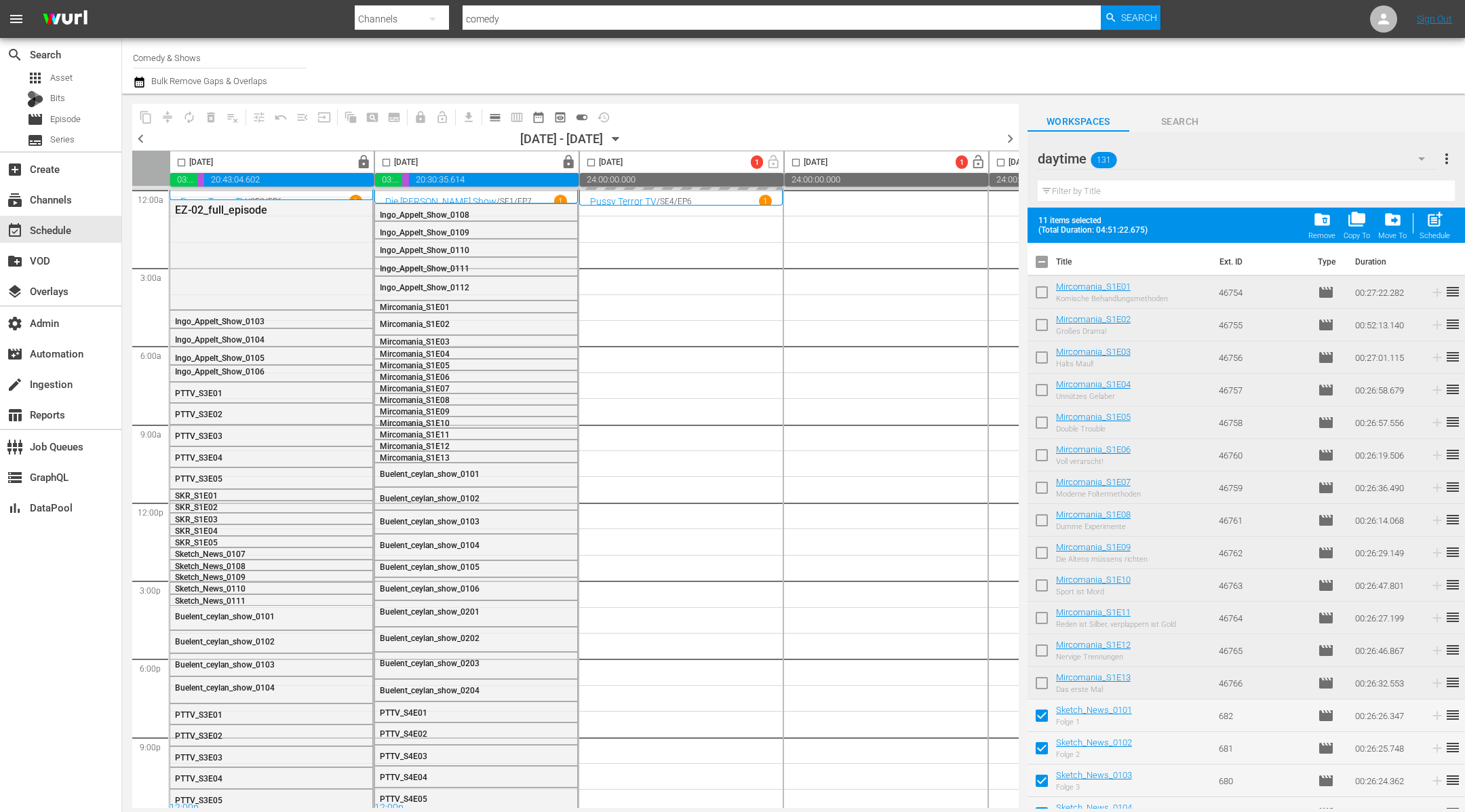
checkbox input "true"
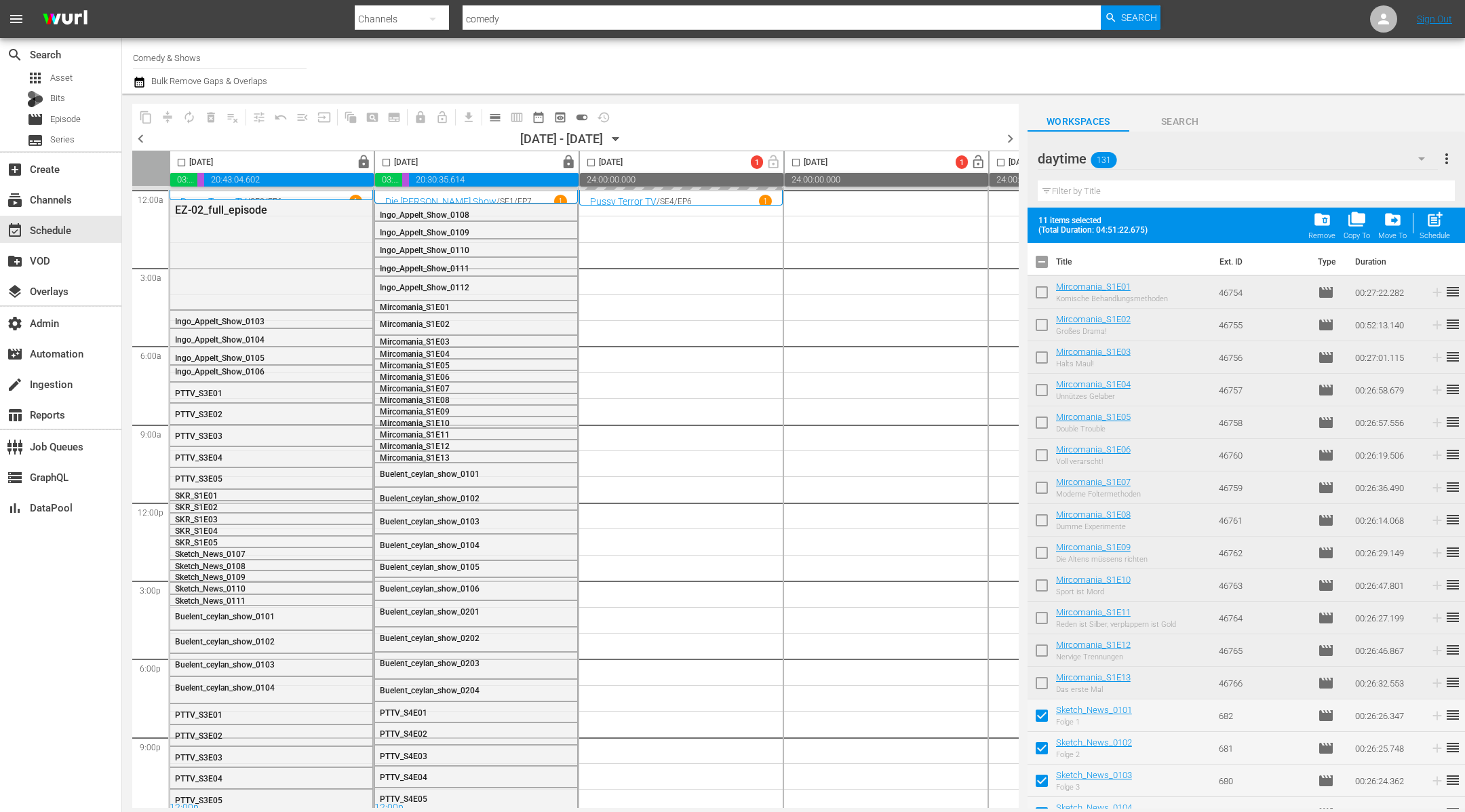
checkbox input "true"
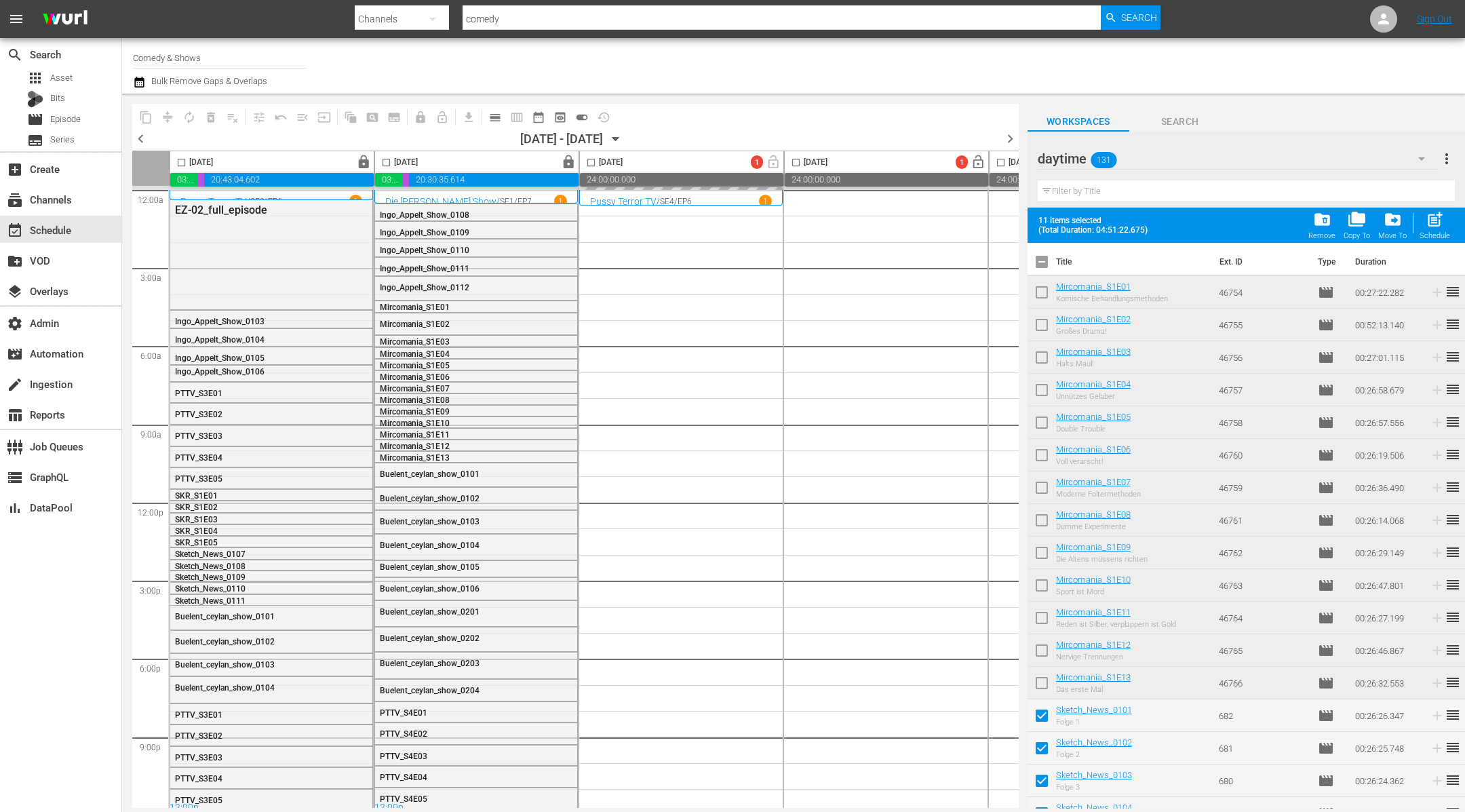
checkbox input "true"
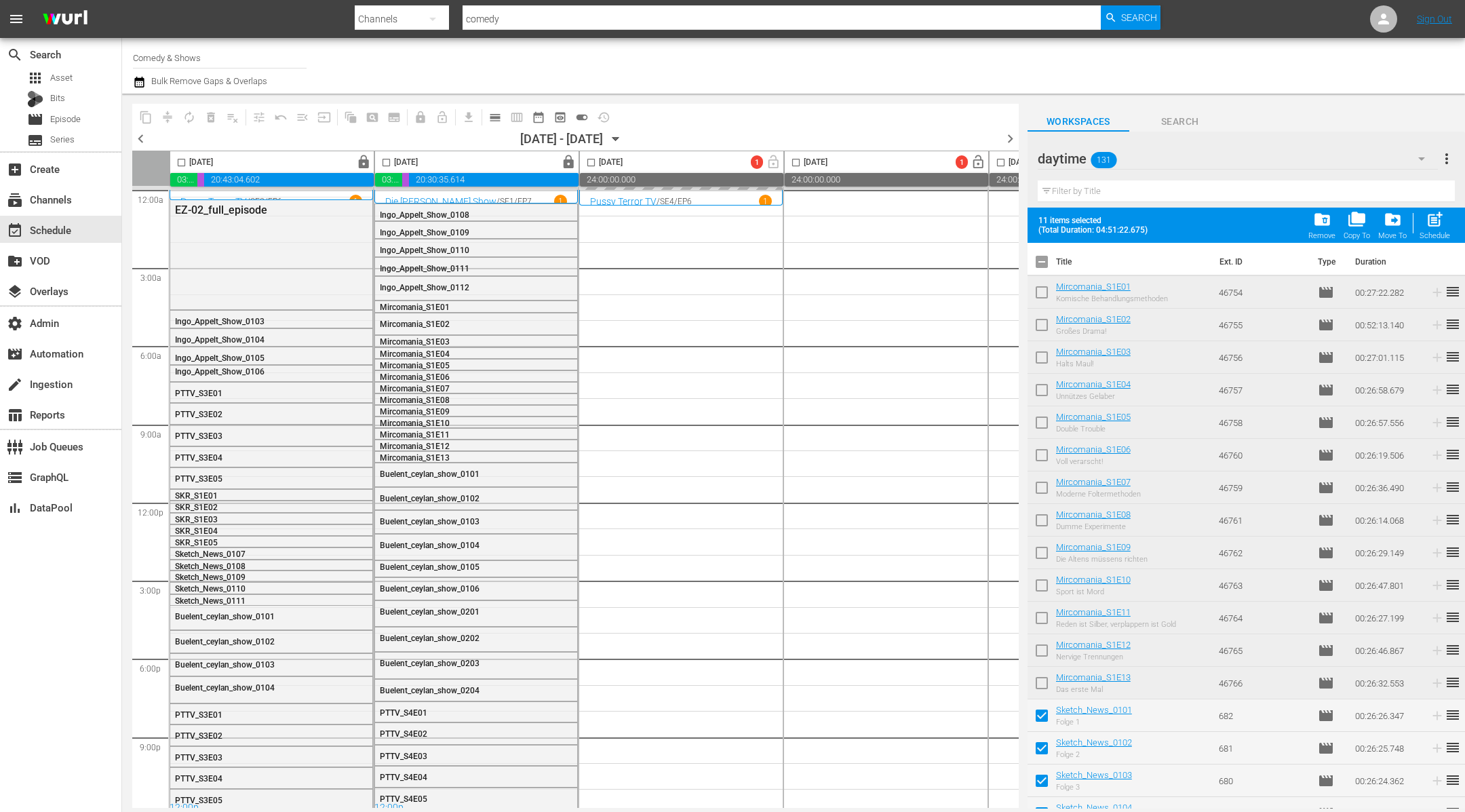
checkbox input "true"
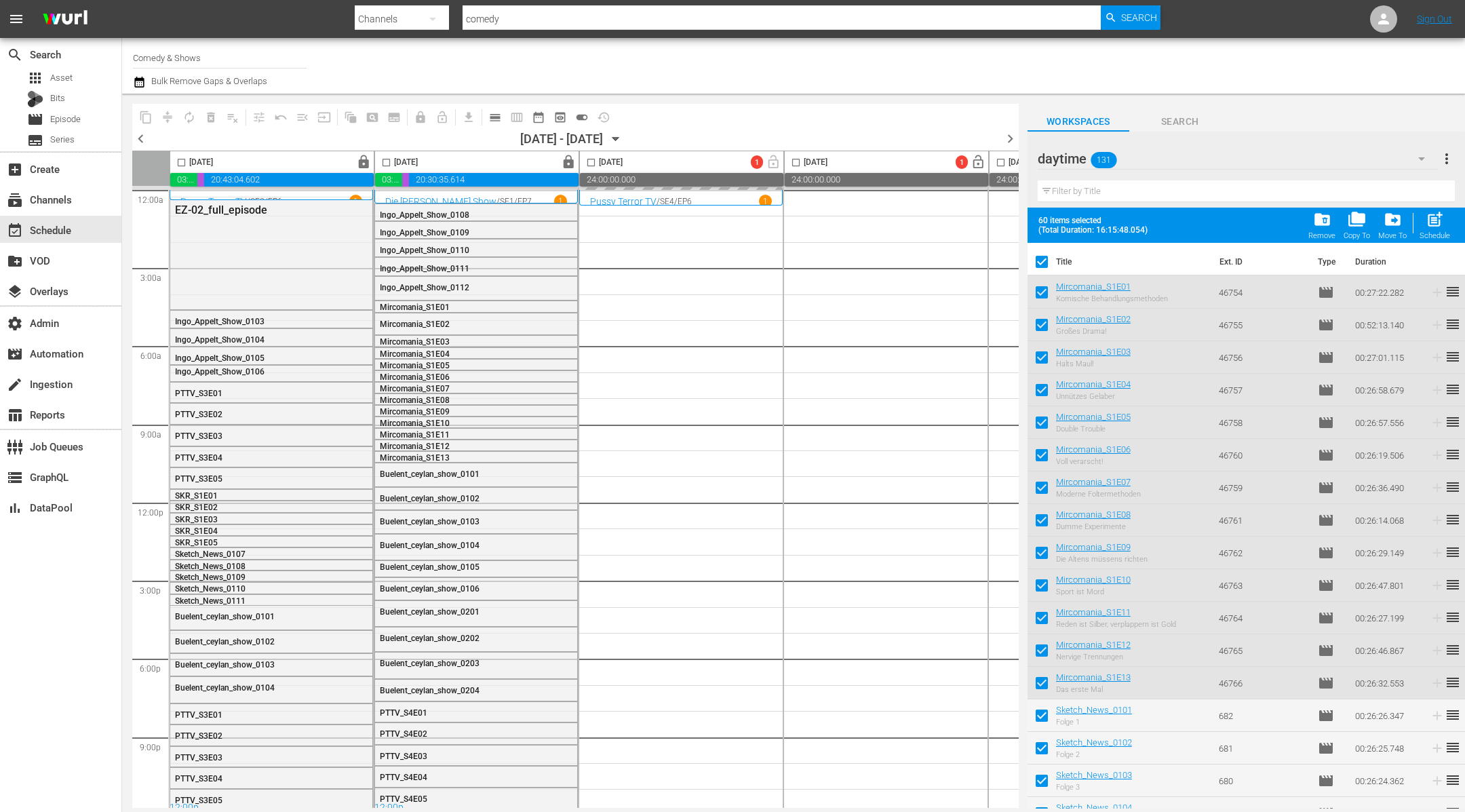
click at [962, 264] on input "checkbox" at bounding box center [1042, 265] width 28 height 28
checkbox input "false"
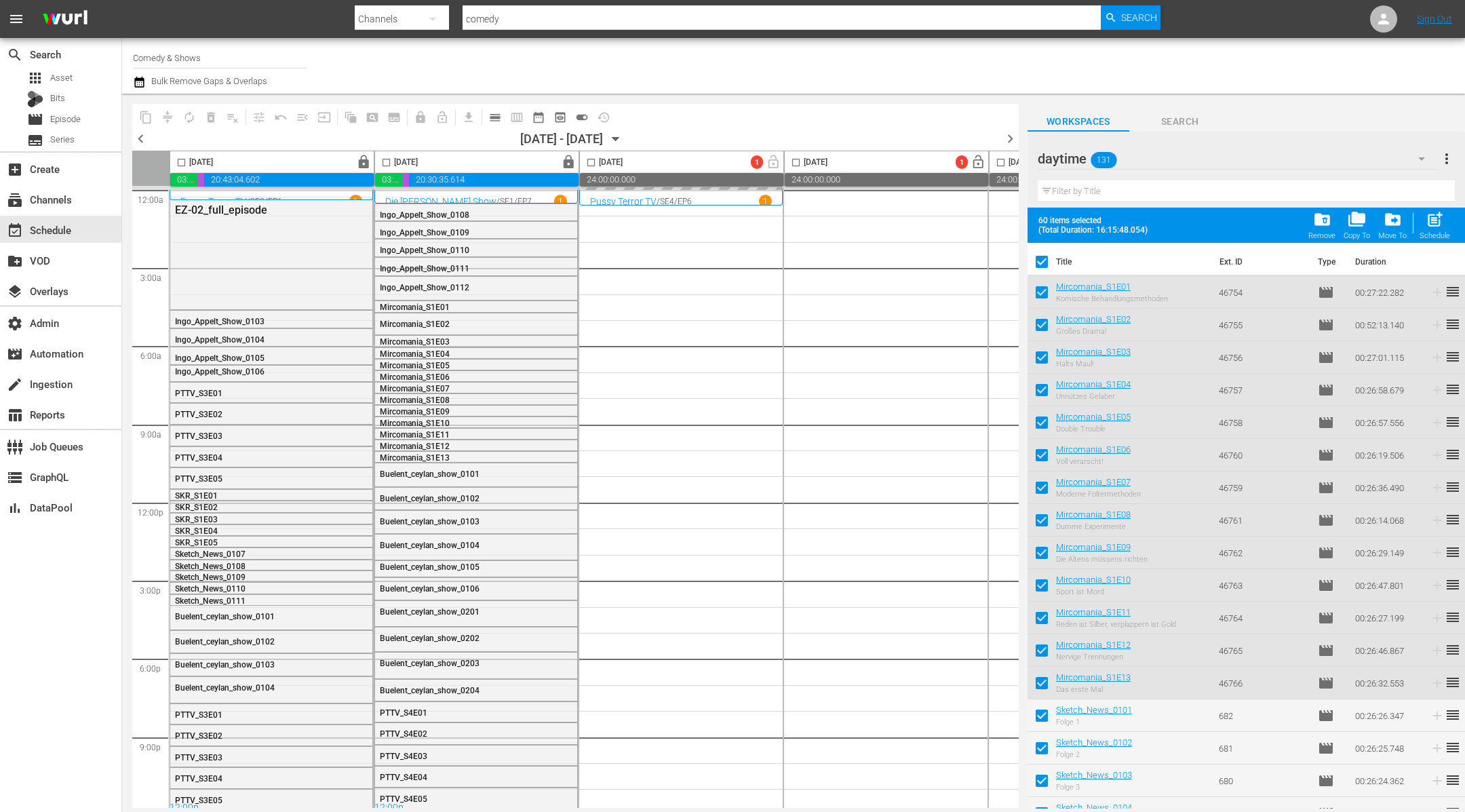
checkbox input "false"
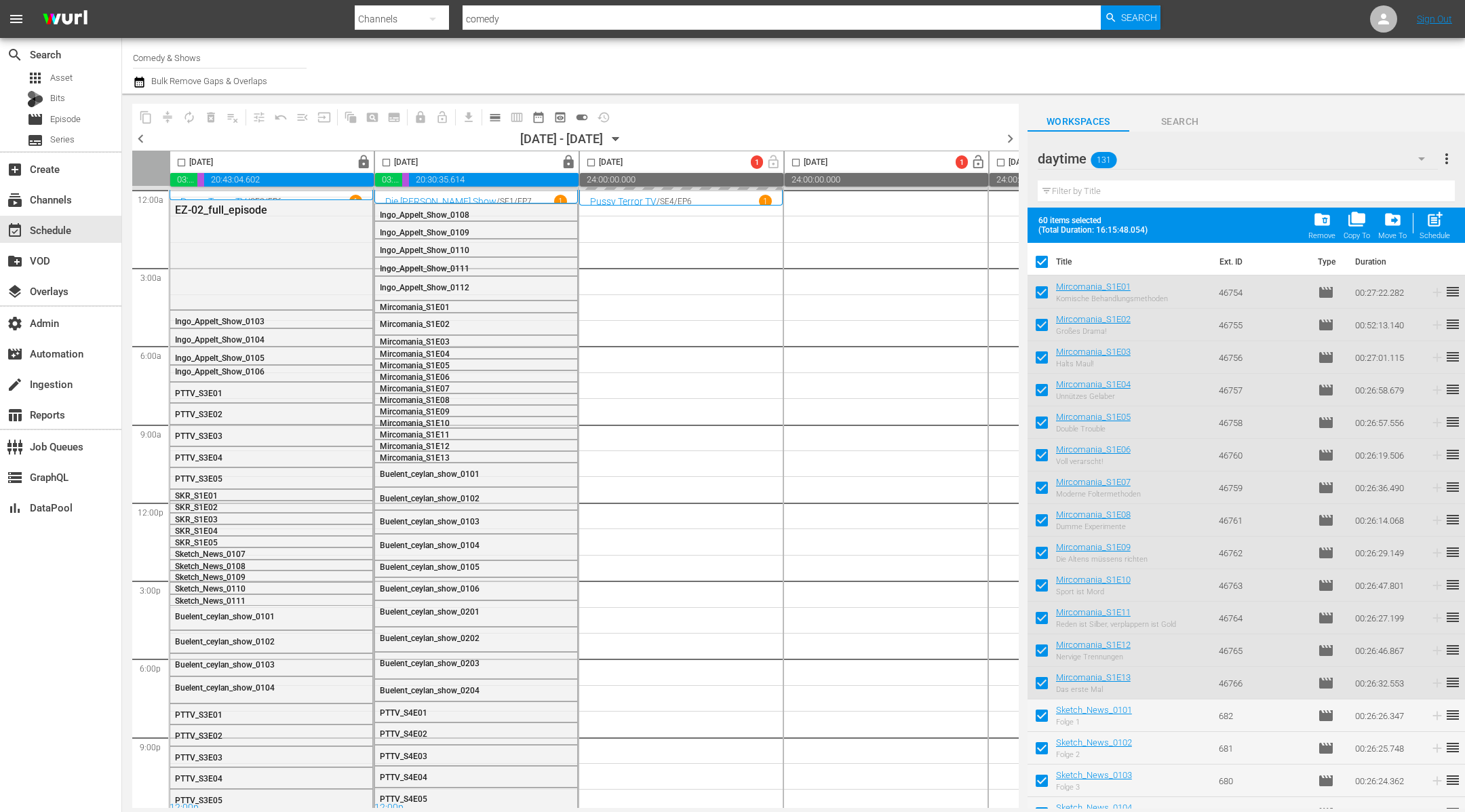
checkbox input "false"
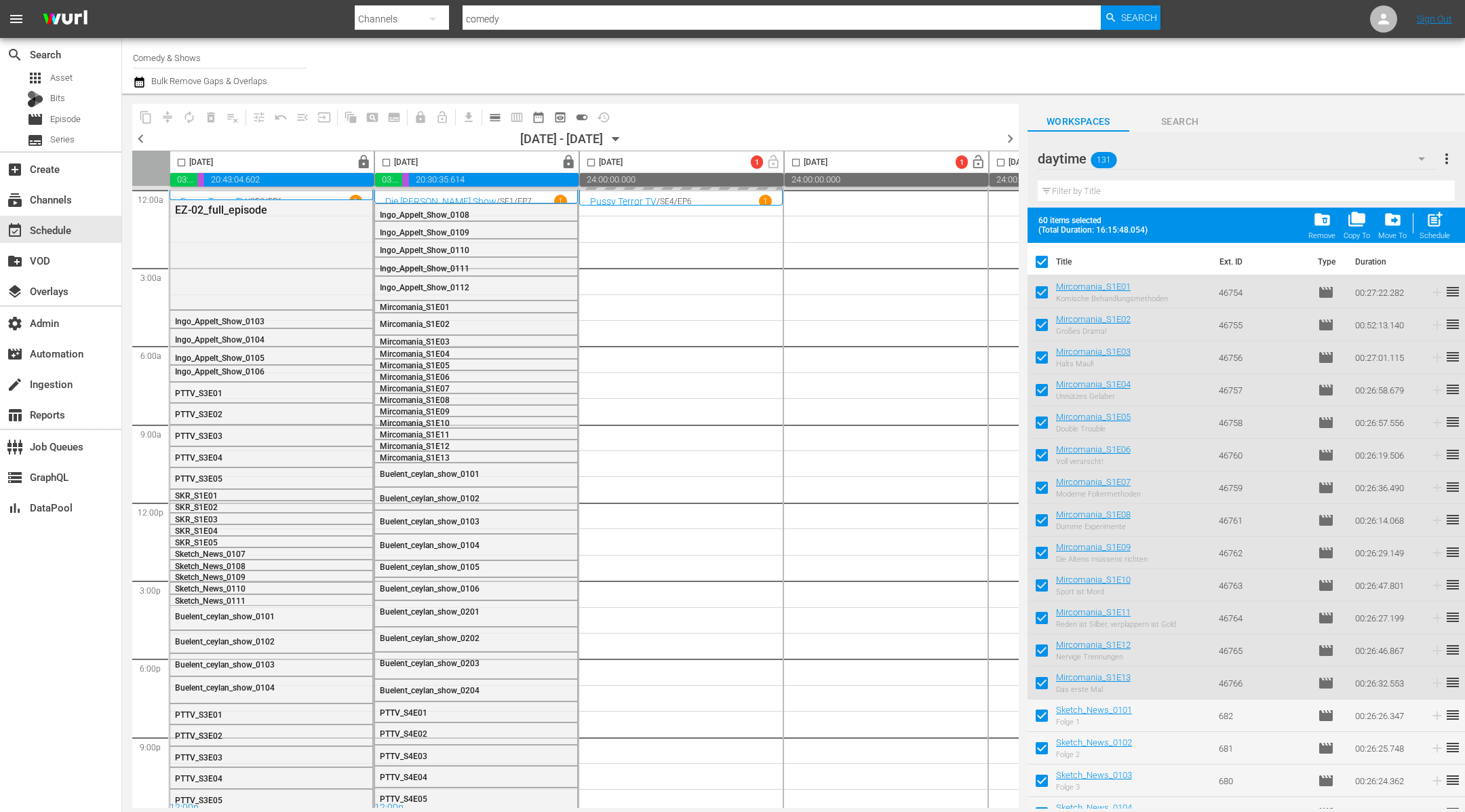
checkbox input "false"
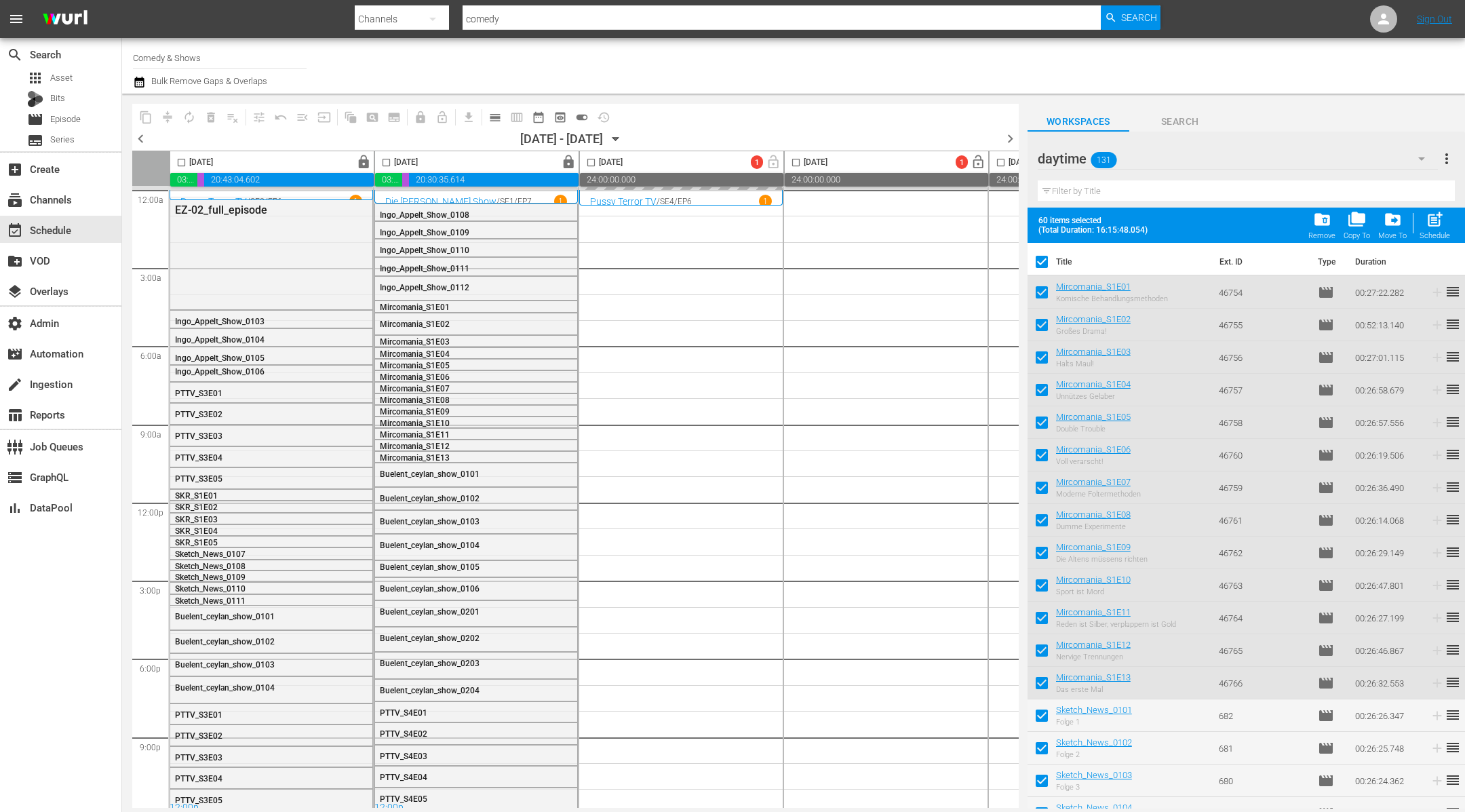
checkbox input "false"
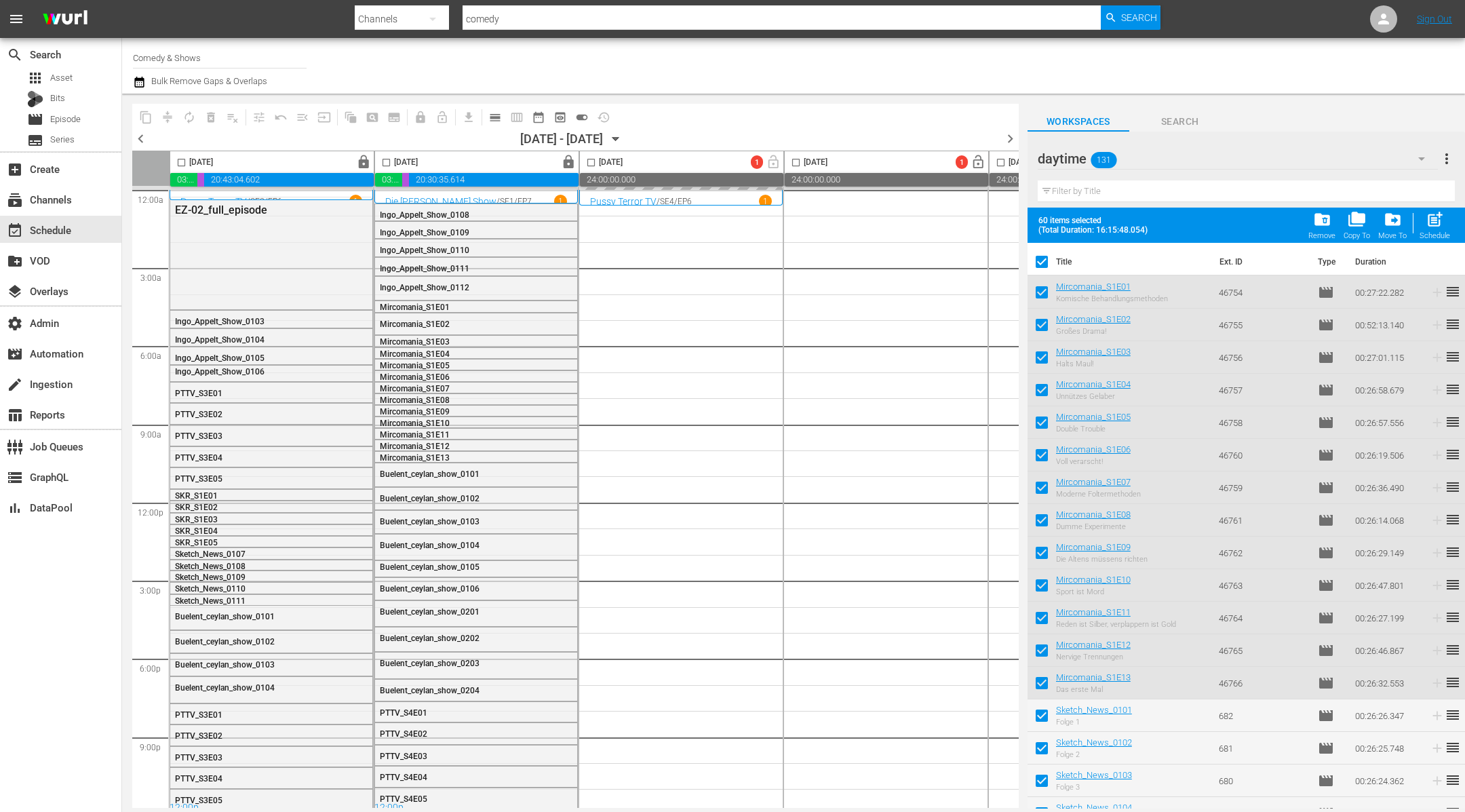
checkbox input "false"
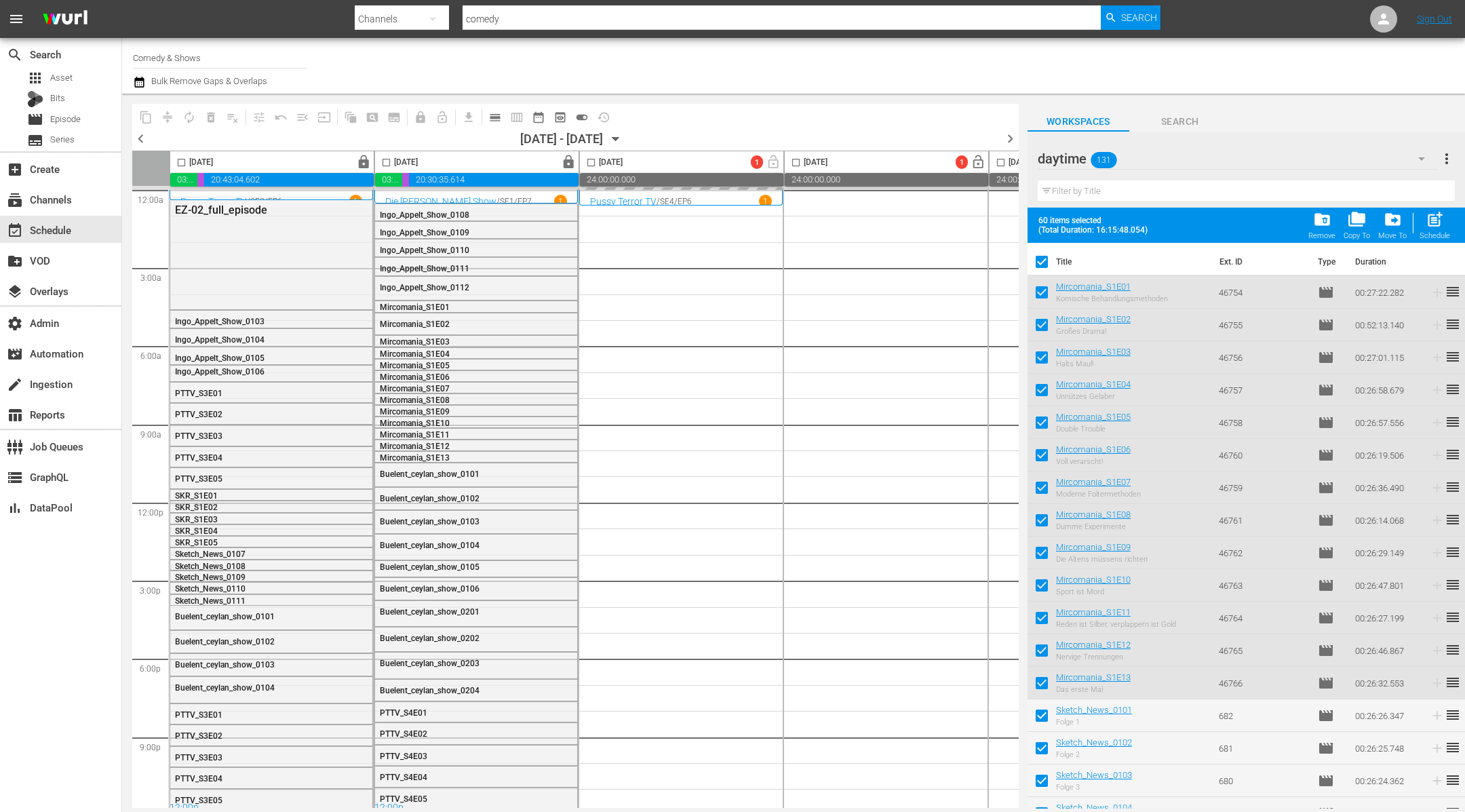
checkbox input "false"
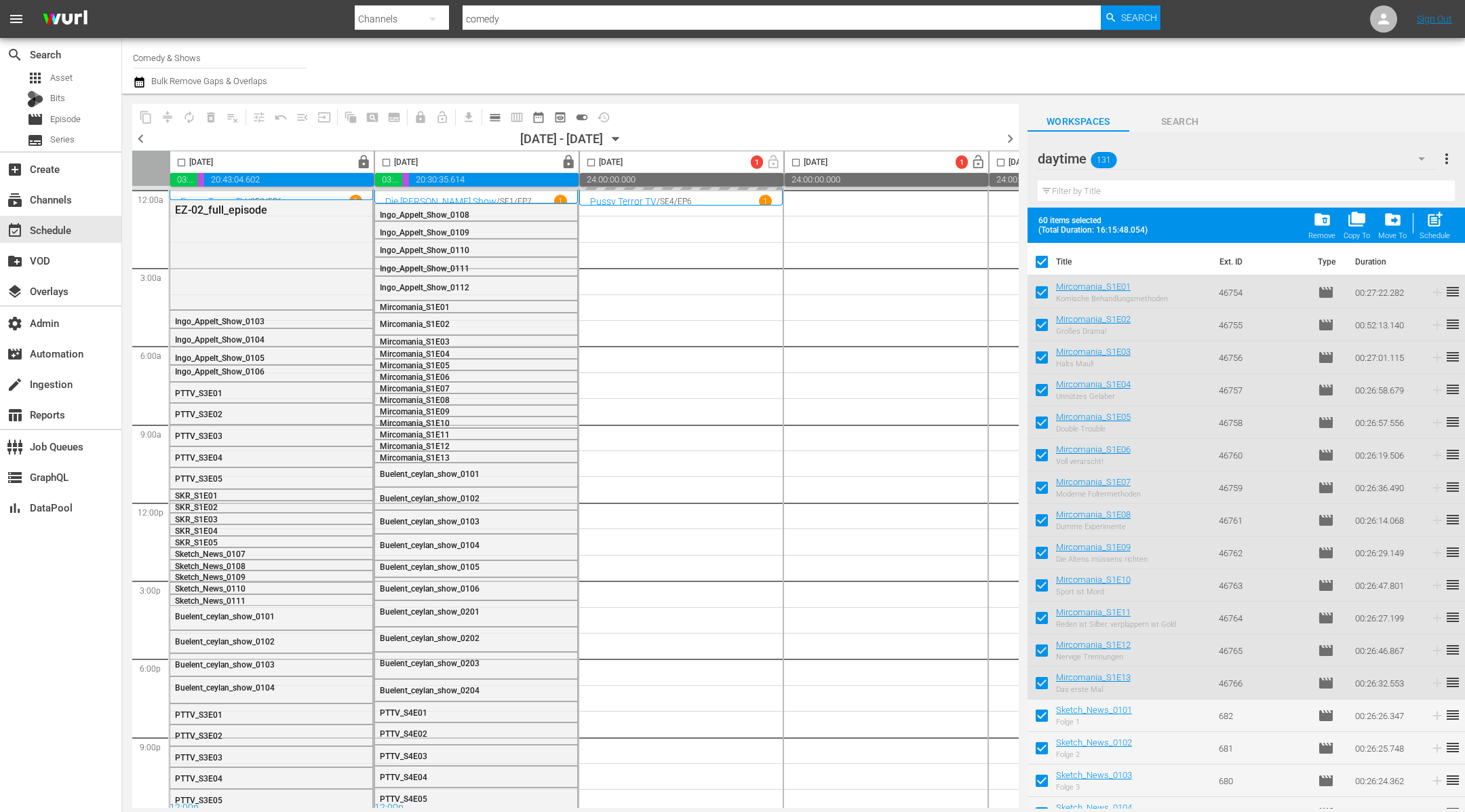
checkbox input "false"
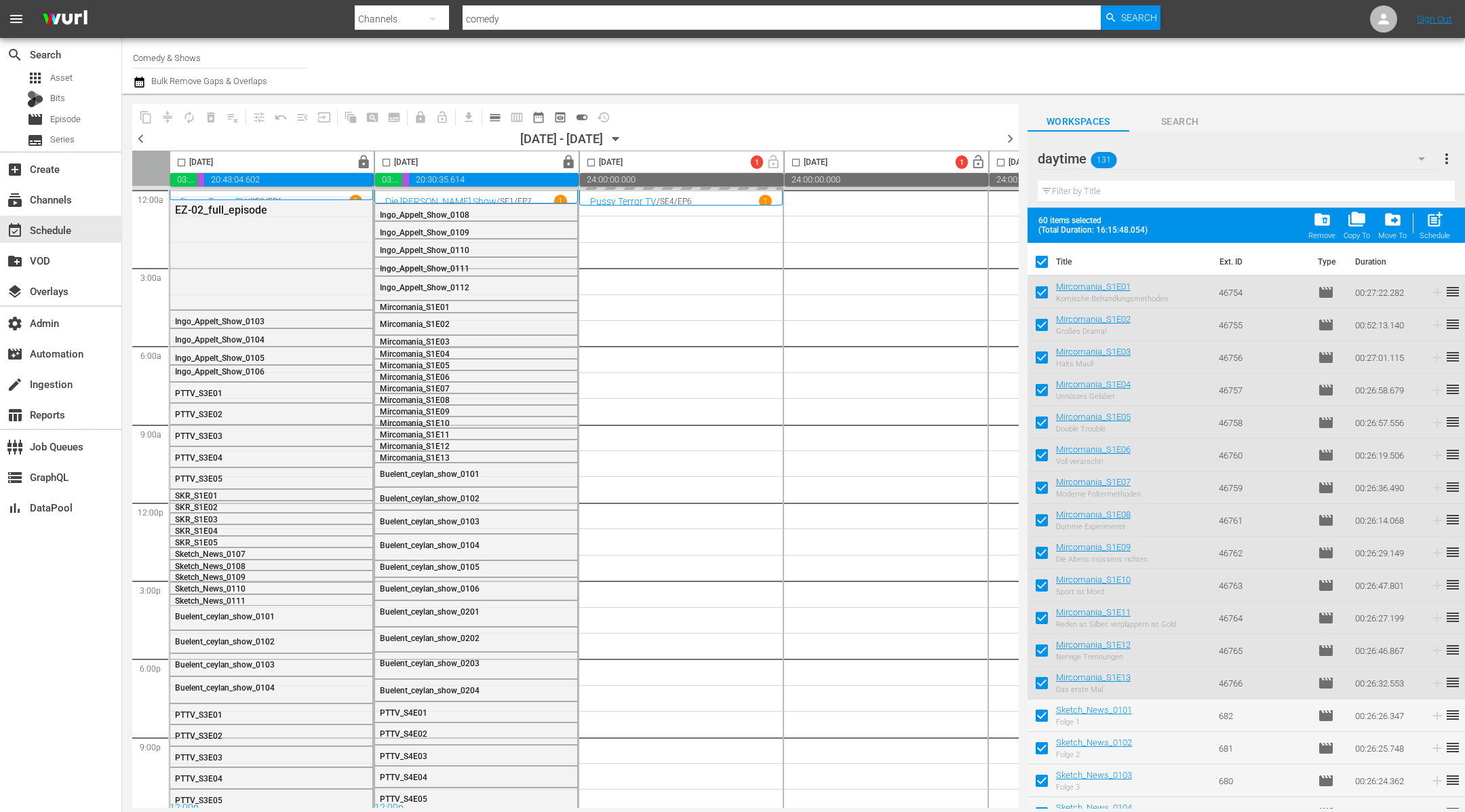
checkbox input "false"
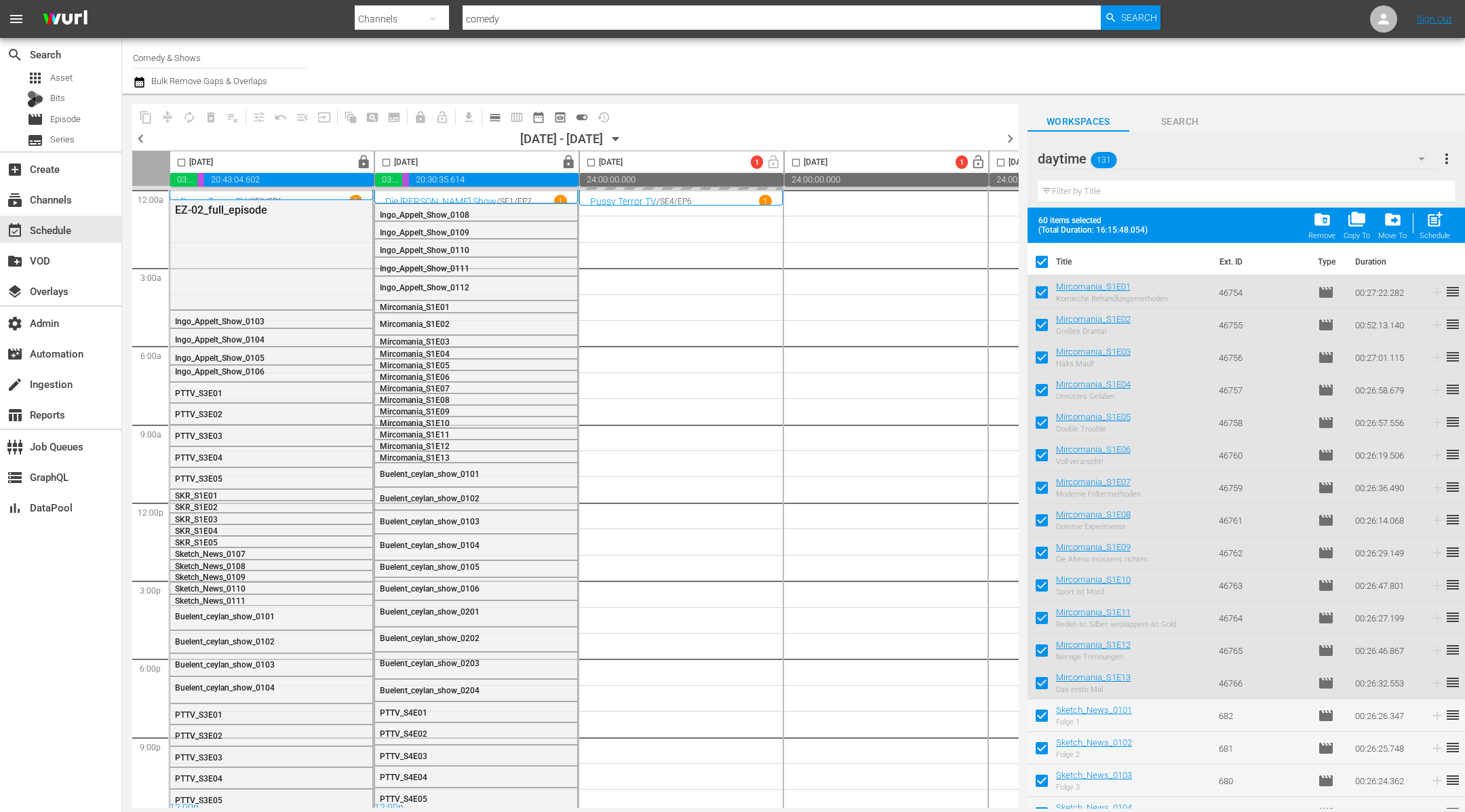
checkbox input "false"
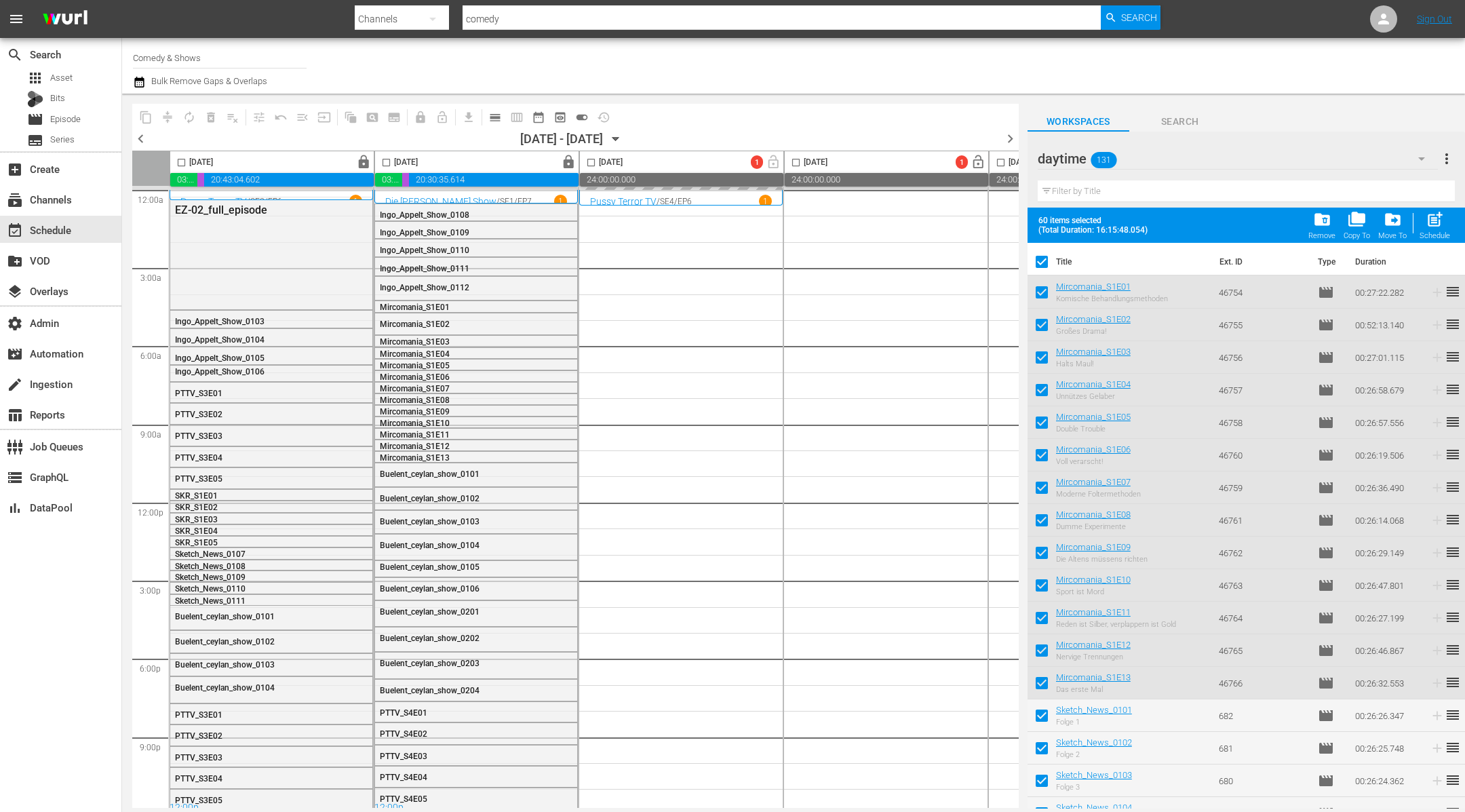
checkbox input "false"
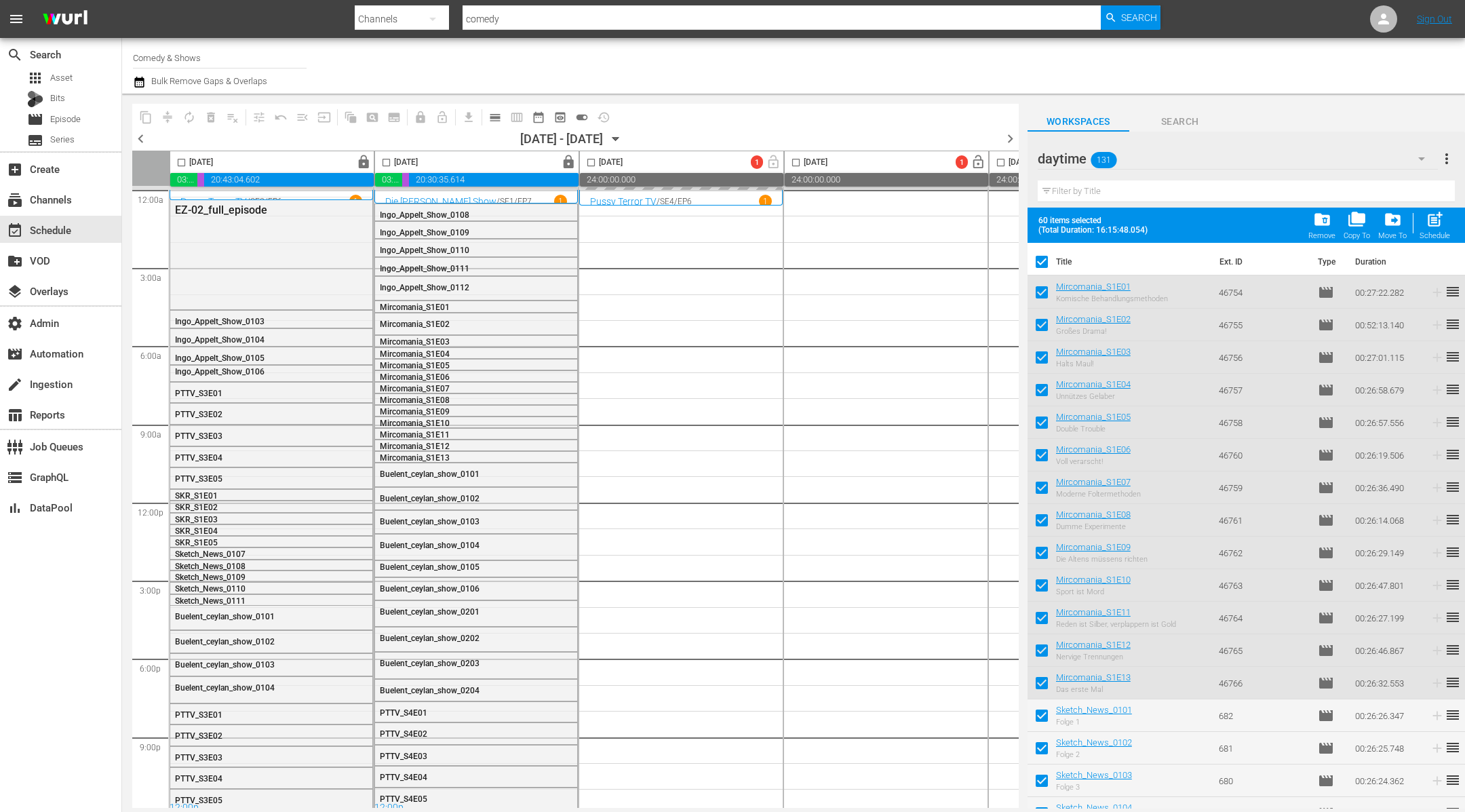
checkbox input "false"
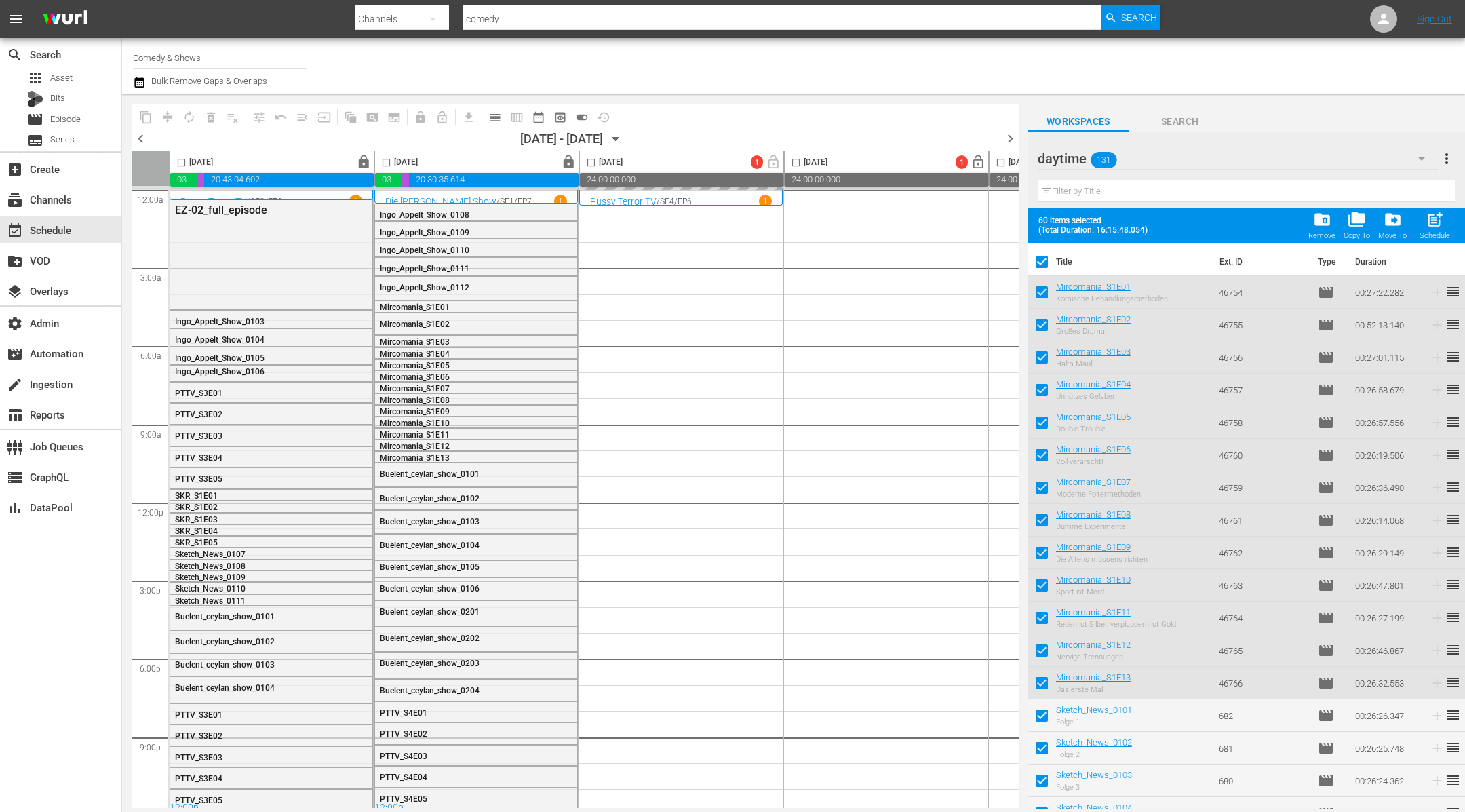
checkbox input "false"
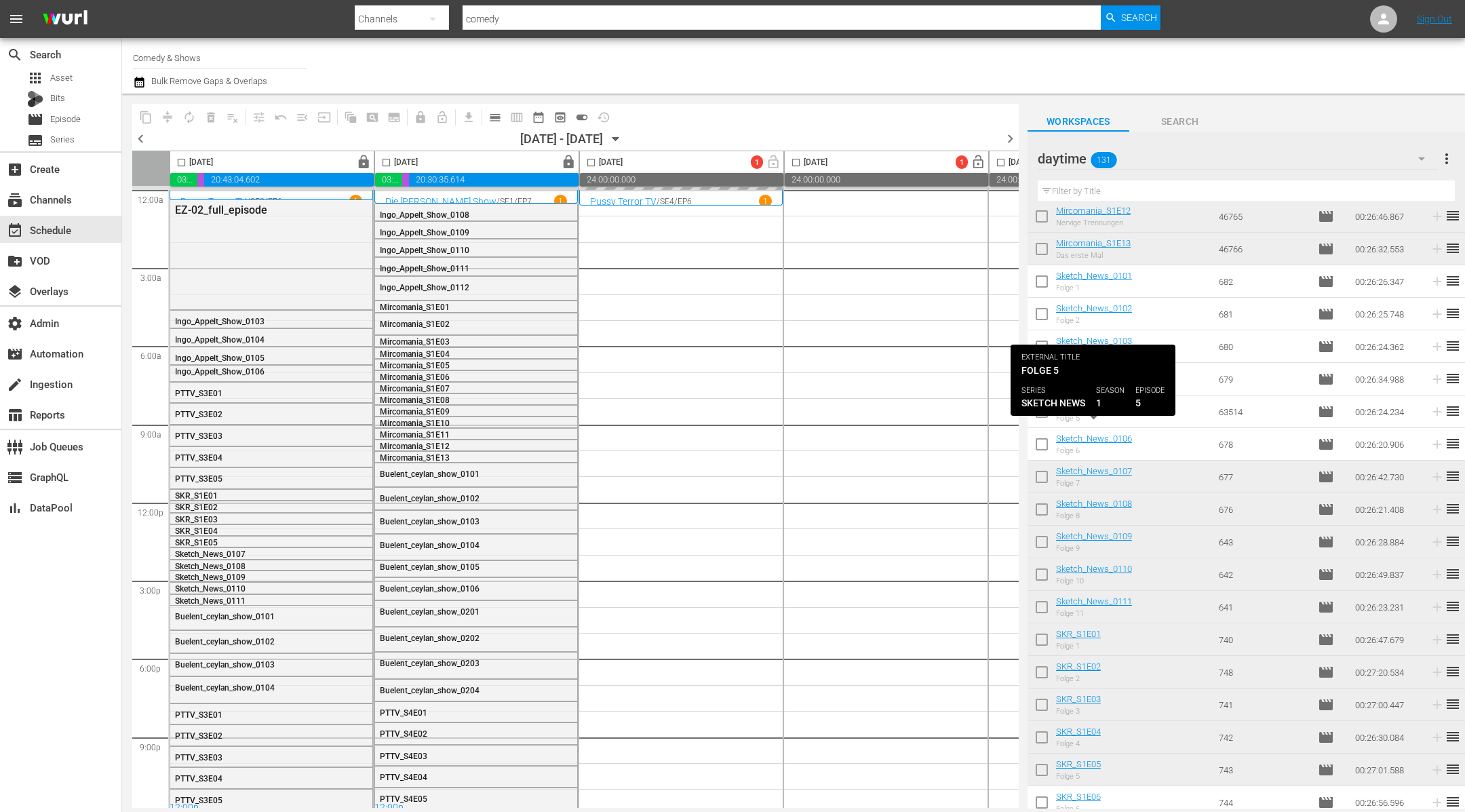
scroll to position [455, 0]
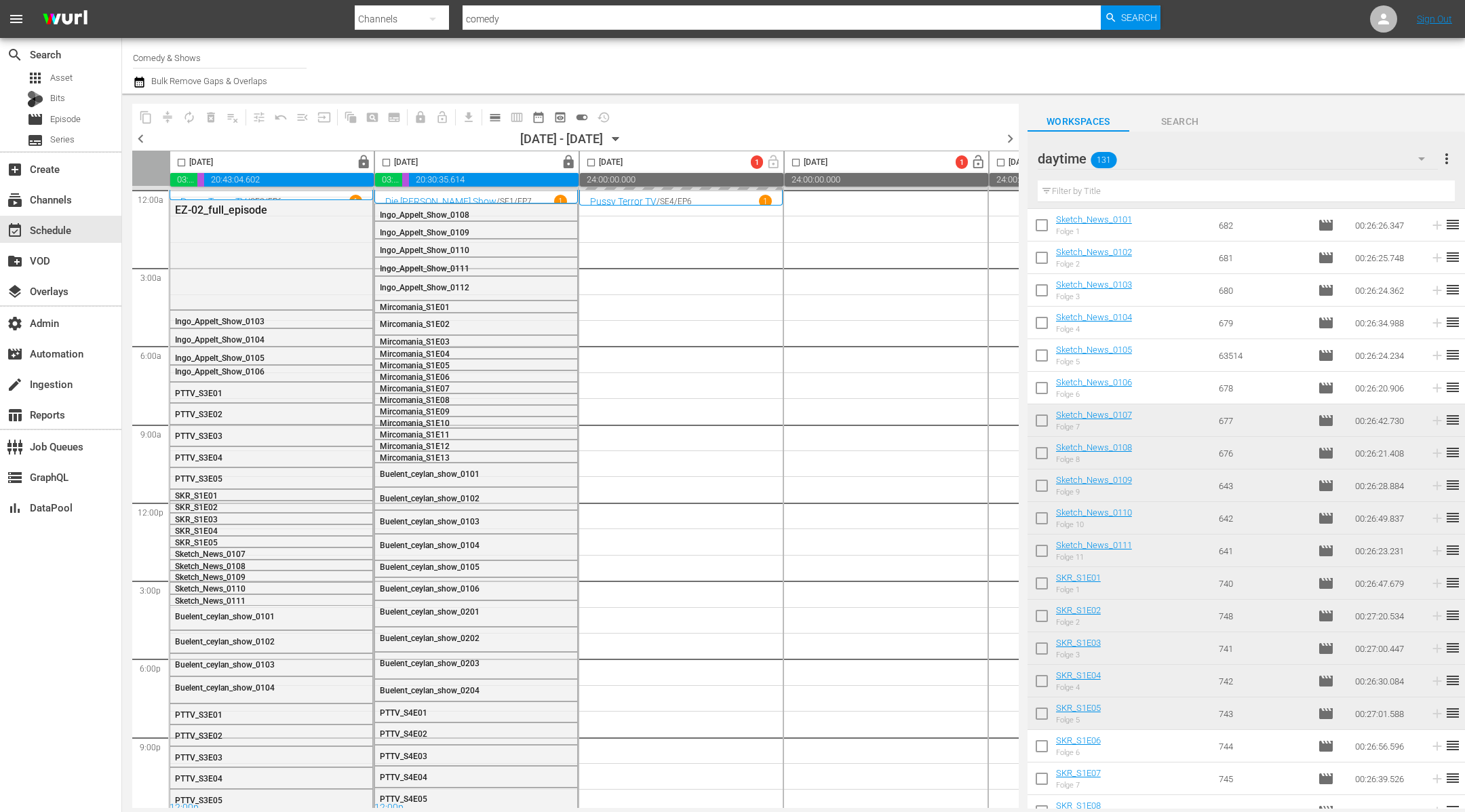
click at [962, 151] on div "daytime 131" at bounding box center [1239, 159] width 401 height 38
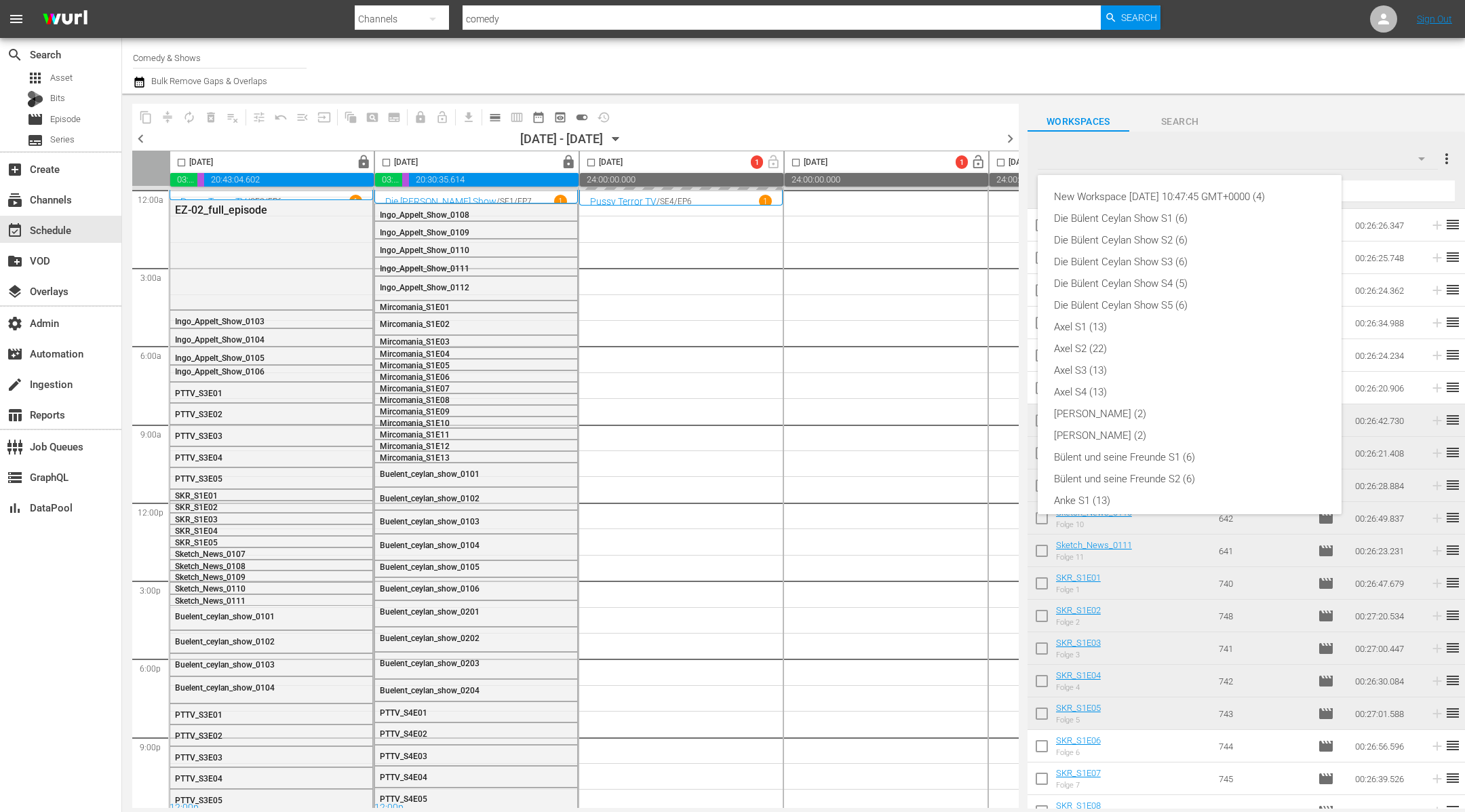
scroll to position [333, 0]
